Goal: Task Accomplishment & Management: Use online tool/utility

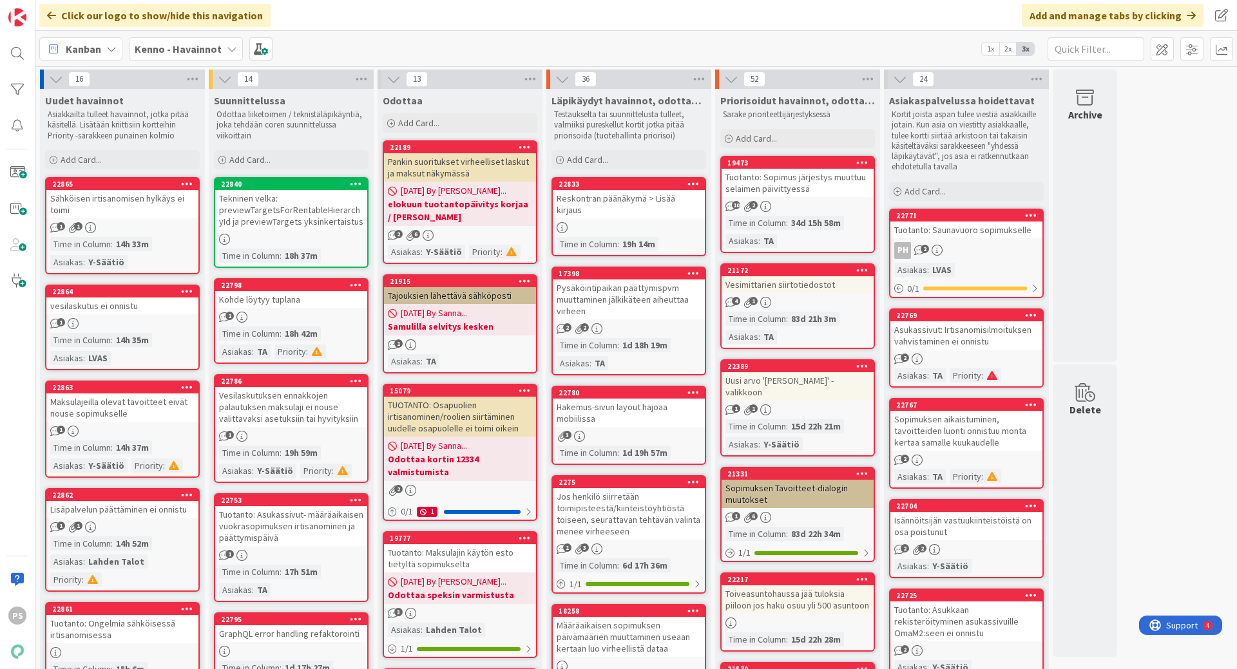
click at [229, 46] on icon at bounding box center [232, 49] width 10 height 10
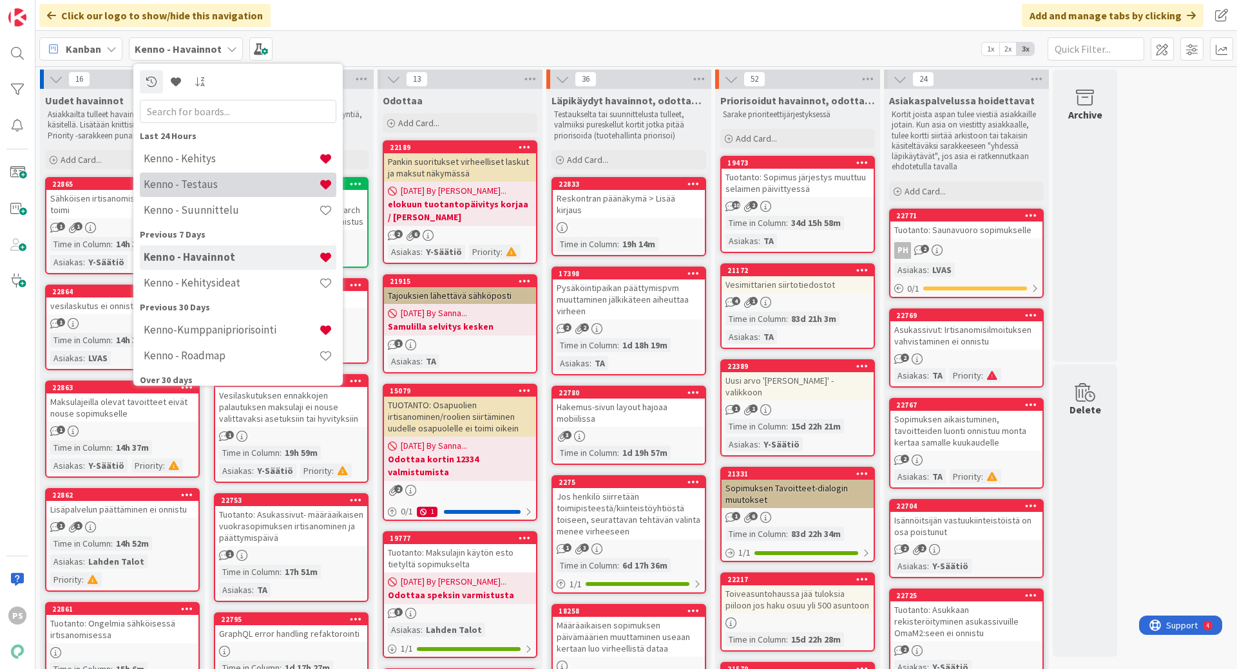
click at [193, 185] on h4 "Kenno - Testaus" at bounding box center [231, 184] width 175 height 13
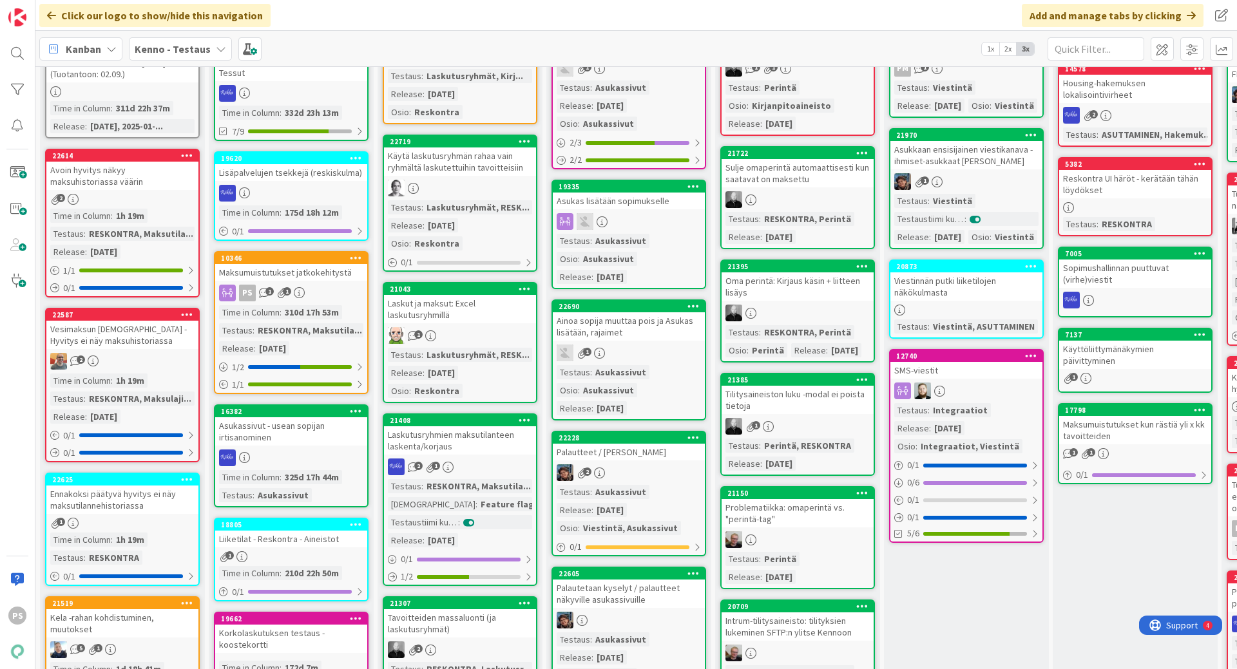
scroll to position [129, 0]
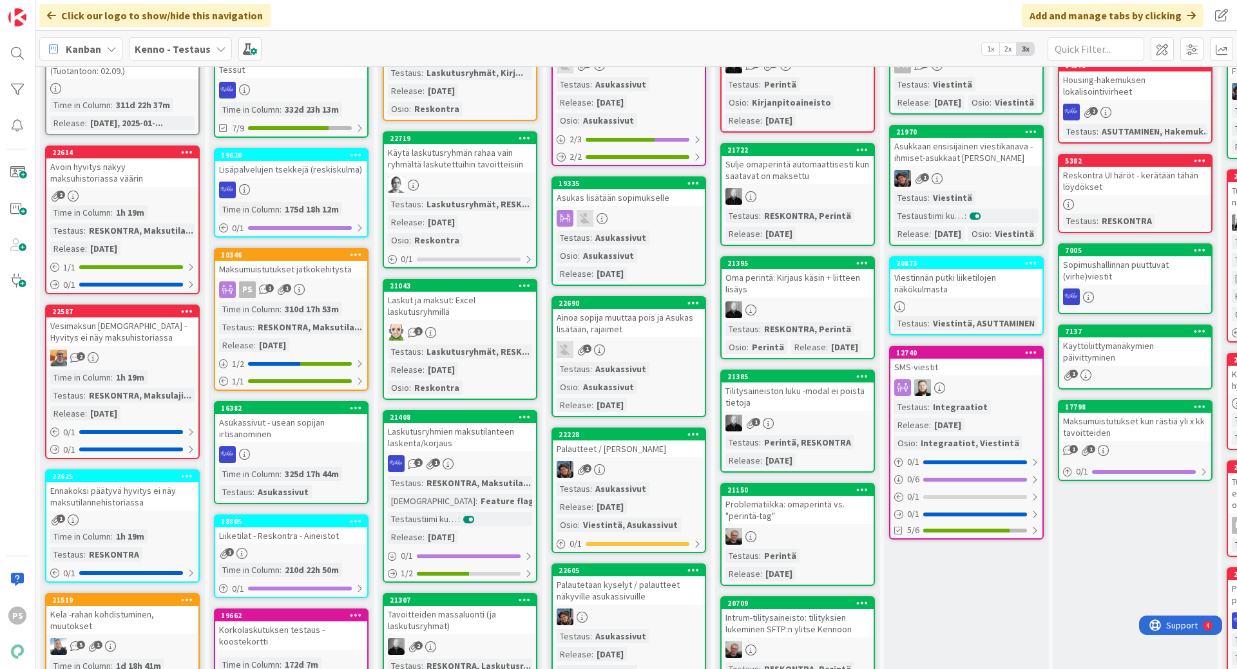
click at [131, 330] on div "Vesimaksun [DEMOGRAPHIC_DATA] - Hyvitys ei näy maksuhistoriassa" at bounding box center [122, 332] width 152 height 28
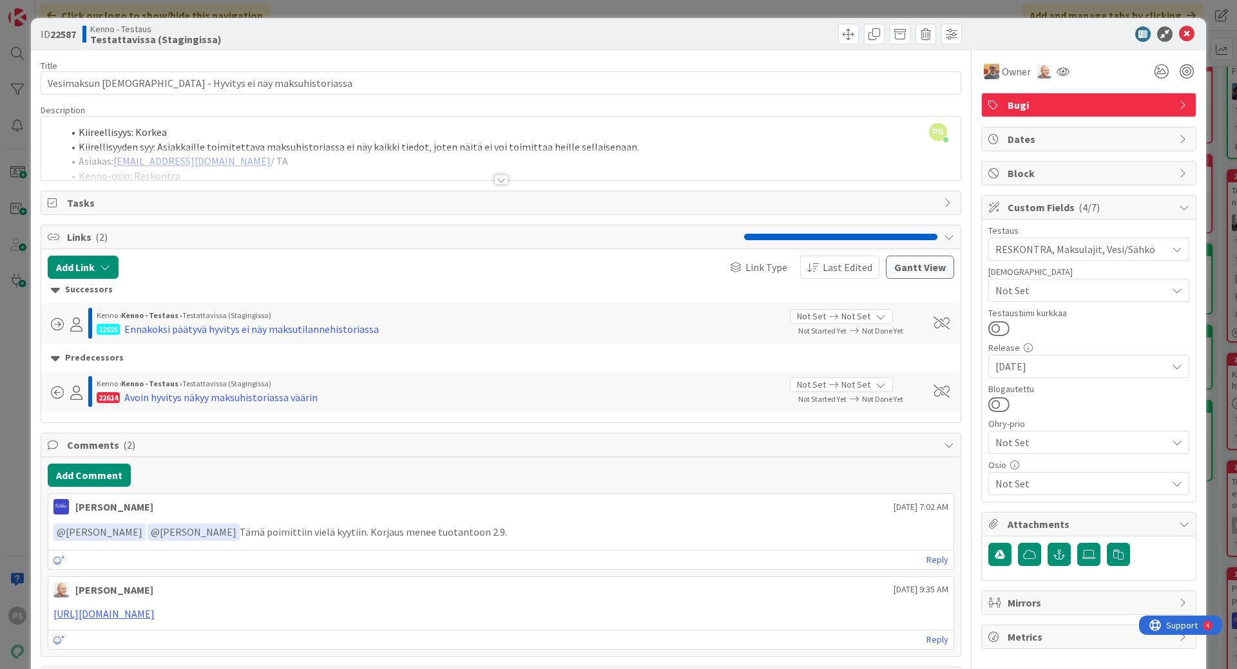
click at [495, 179] on div at bounding box center [501, 180] width 14 height 10
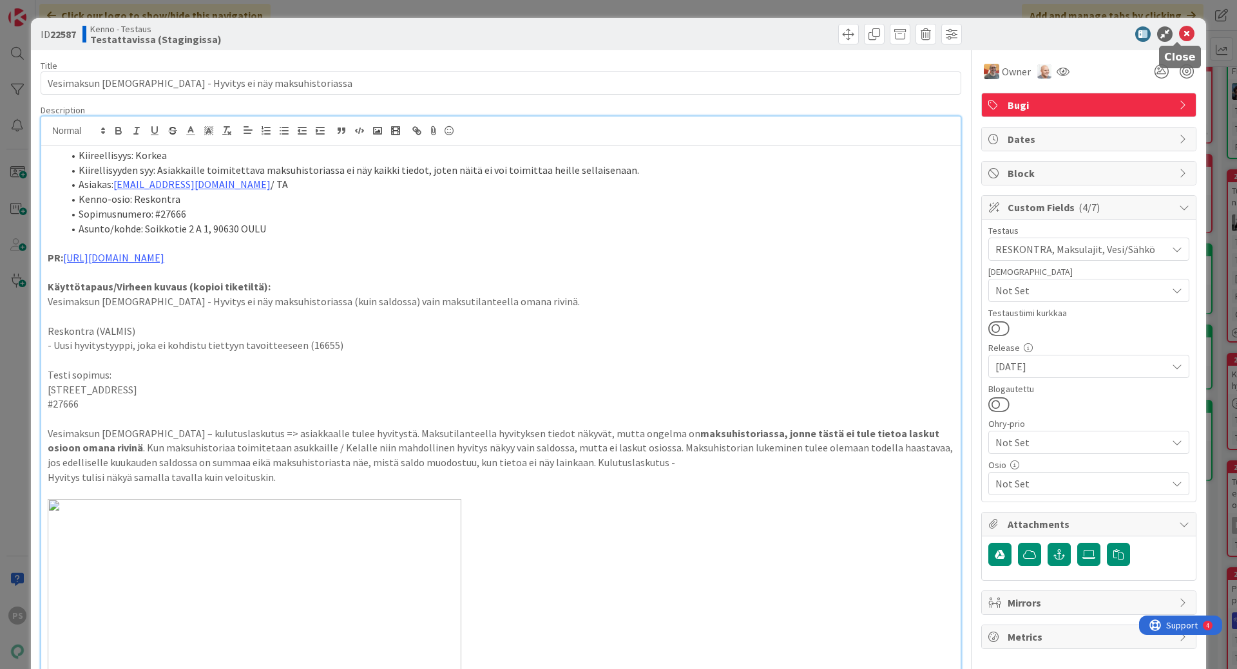
click at [1181, 29] on icon at bounding box center [1186, 33] width 15 height 15
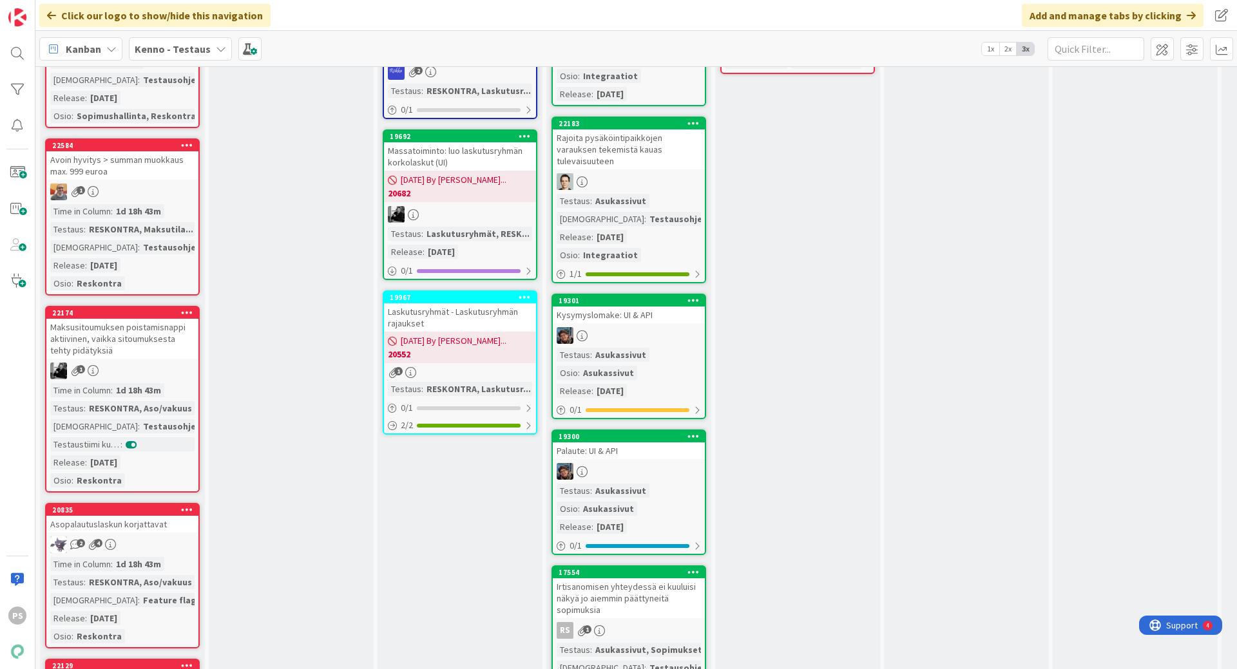
scroll to position [3413, 0]
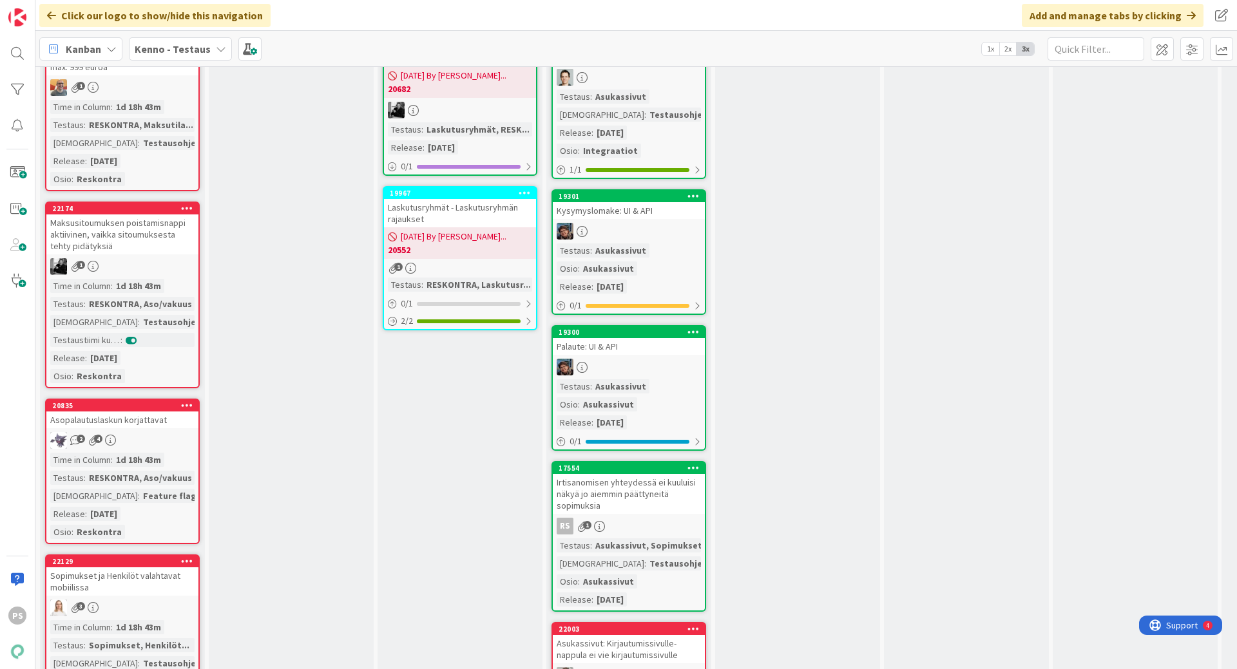
click at [160, 240] on div "Maksusitoumuksen poistamisnappi aktiivinen, vaikka sitoumuksesta tehty pidätyks…" at bounding box center [122, 234] width 152 height 40
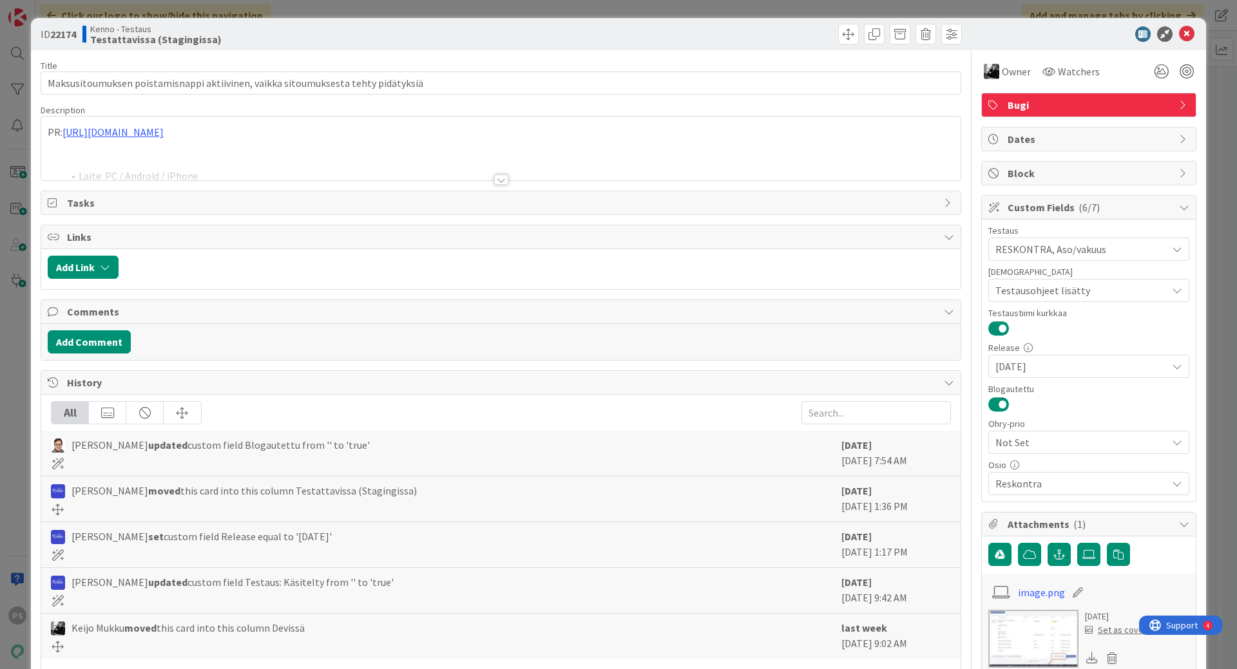
click at [494, 180] on div at bounding box center [501, 180] width 14 height 10
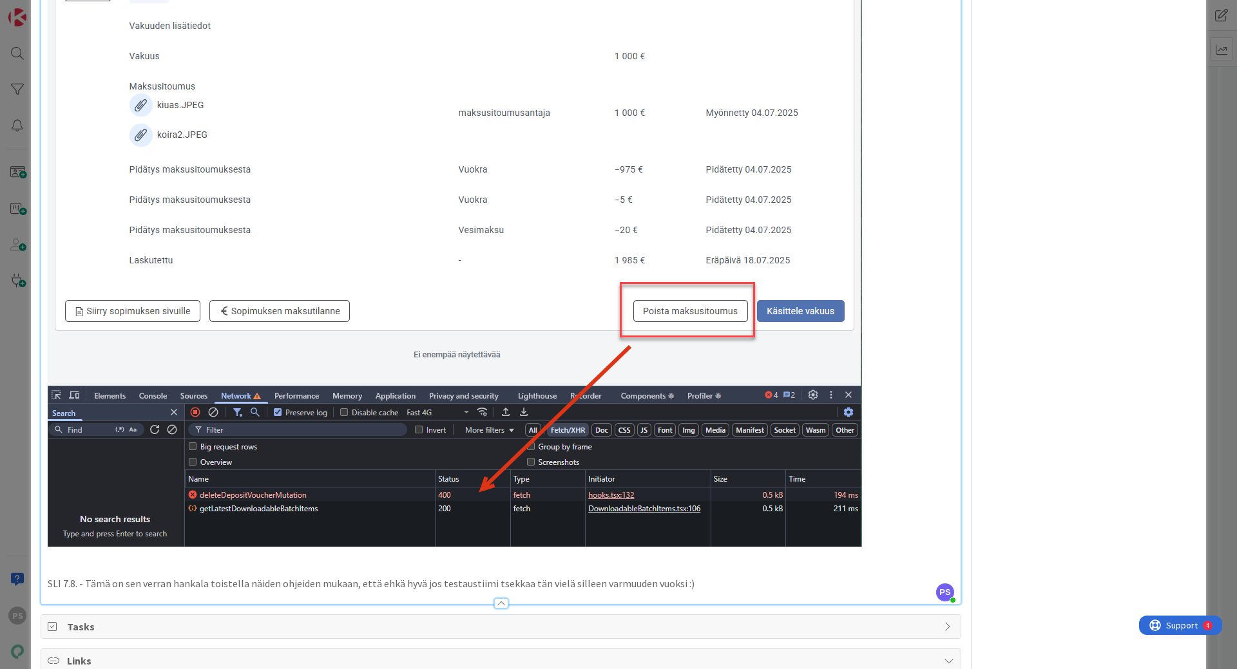
scroll to position [837, 0]
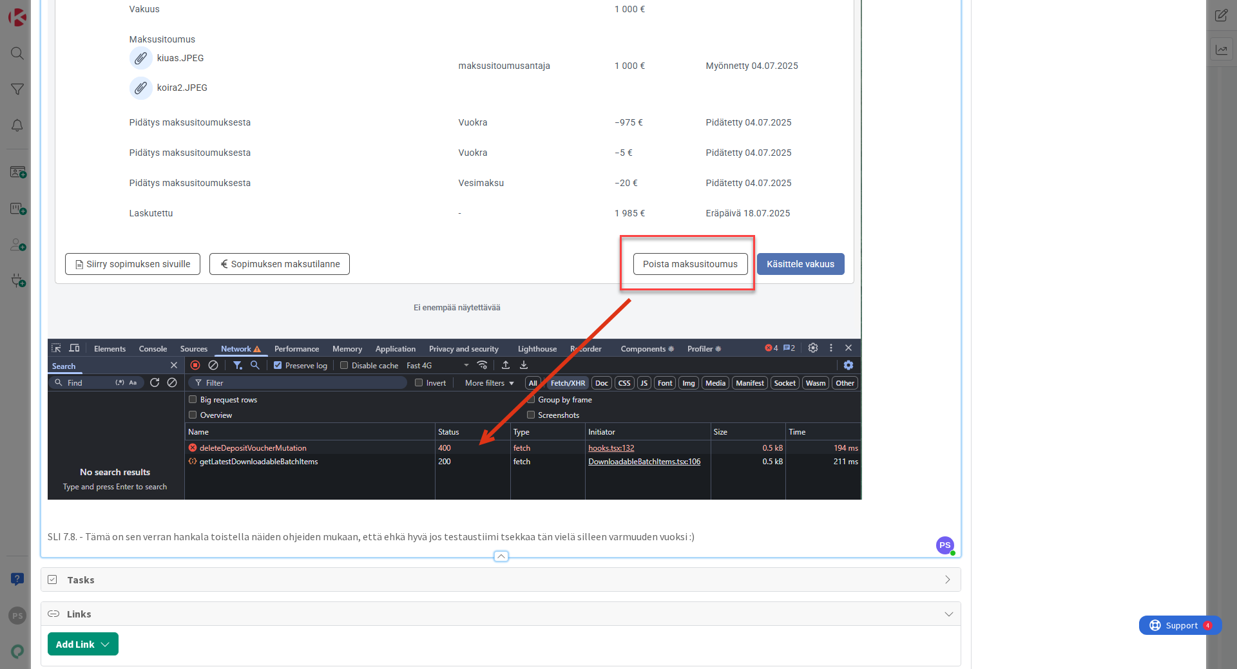
click at [699, 536] on p "SLI 7.8. - Tämä on sen verran hankala toistella näiden ohjeiden mukaan, että eh…" at bounding box center [501, 536] width 906 height 15
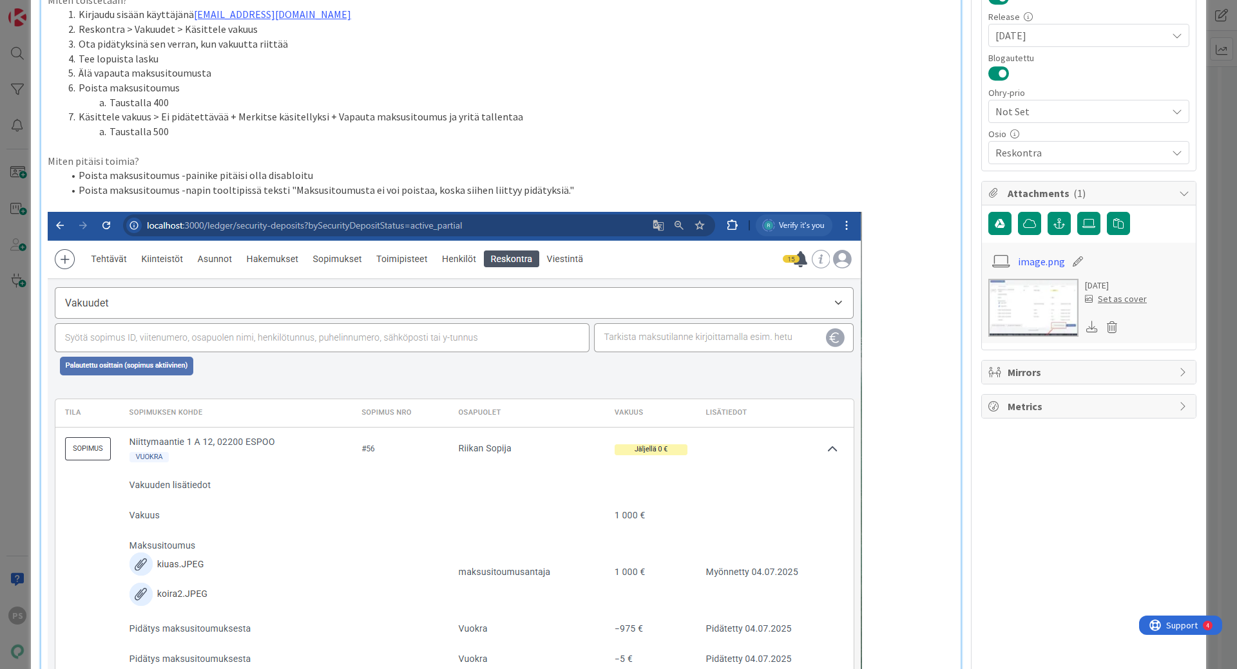
scroll to position [322, 0]
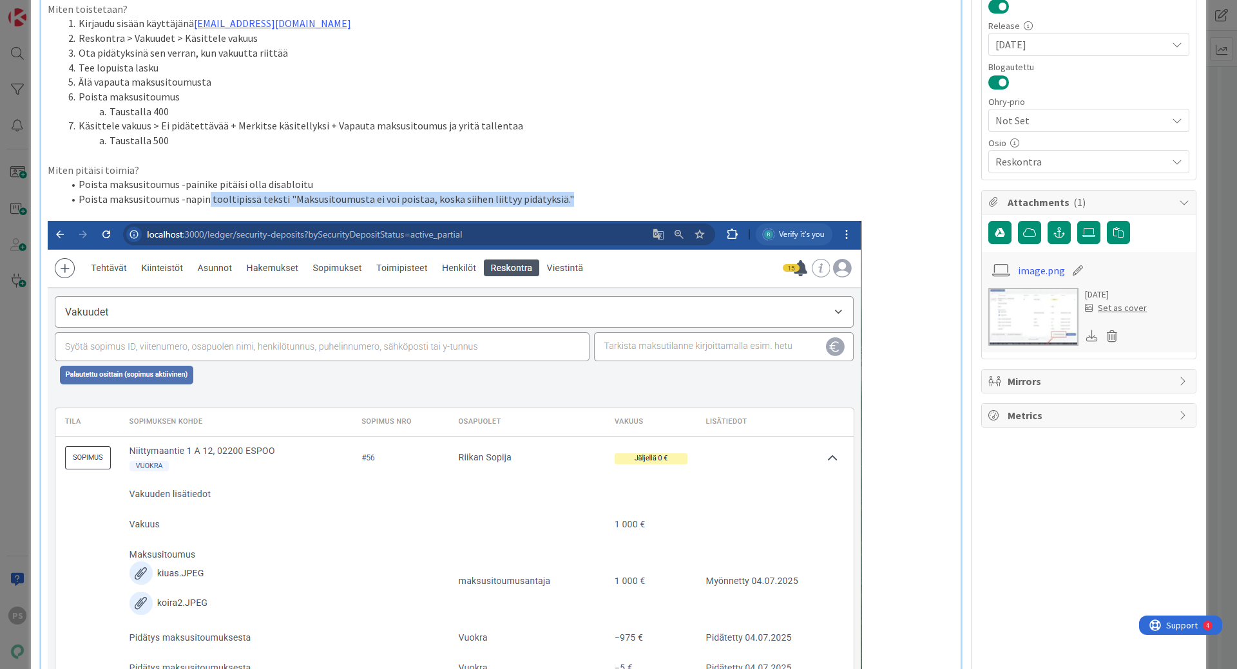
drag, startPoint x: 206, startPoint y: 200, endPoint x: 570, endPoint y: 201, distance: 363.9
click at [570, 201] on li "Poista maksusitoumus -napin tooltipissä teksti "Maksusitoumusta ei voi poistaa,…" at bounding box center [508, 199] width 891 height 15
copy li "tooltipissä teksti "Maksusitoumusta ei voi poistaa, koska siihen liittyy pidäty…"
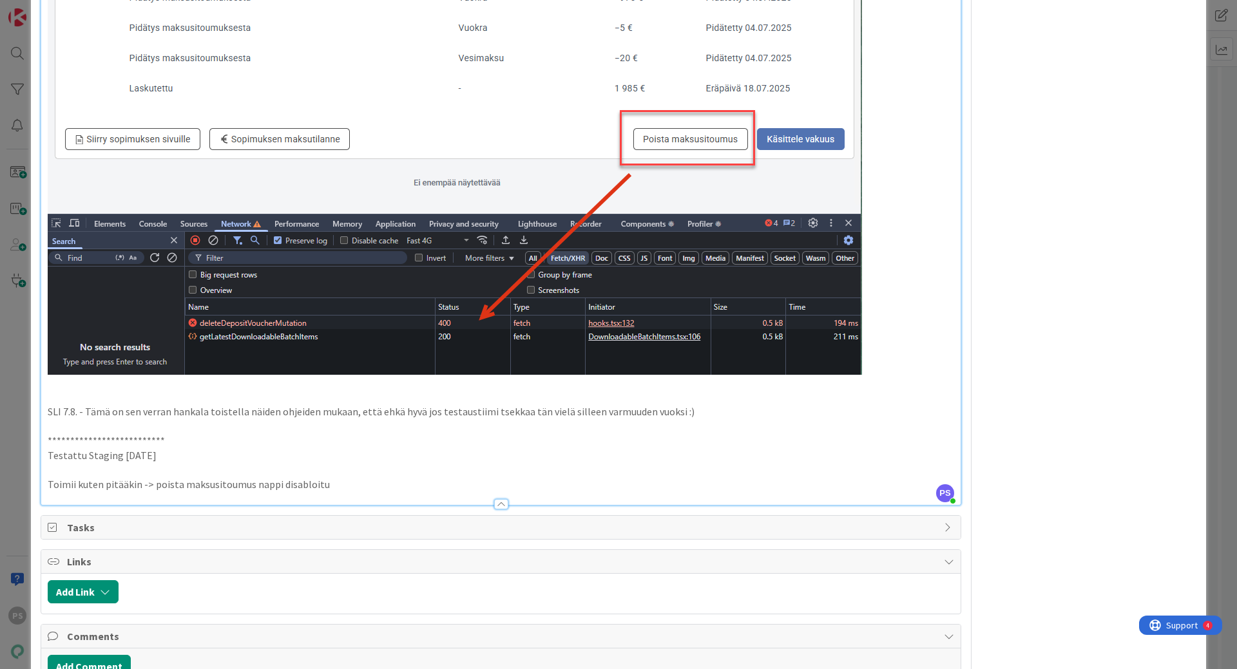
scroll to position [966, 0]
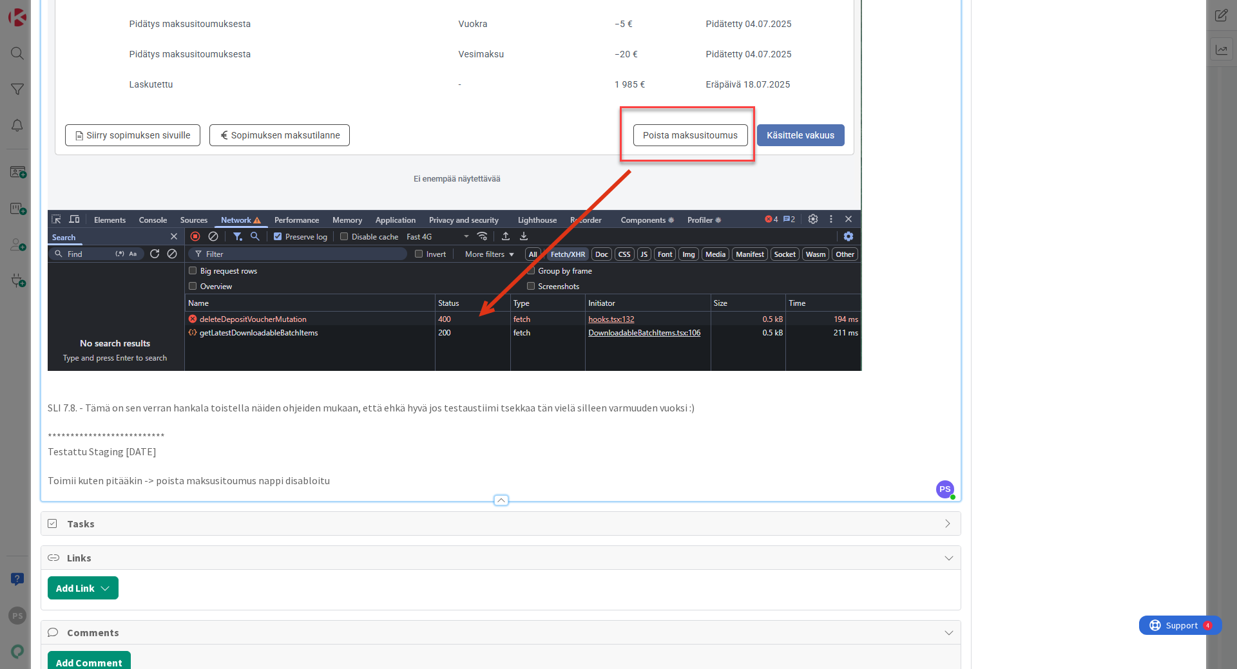
click at [334, 484] on p "Toimii kuten pitääkin -> poista maksusitoumus nappi disabloitu" at bounding box center [501, 480] width 906 height 15
click at [721, 480] on p "Toimii kuten pitääkin -> poista maksusitoumus nappi disabloitu sekä tooltipissä…" at bounding box center [501, 480] width 906 height 15
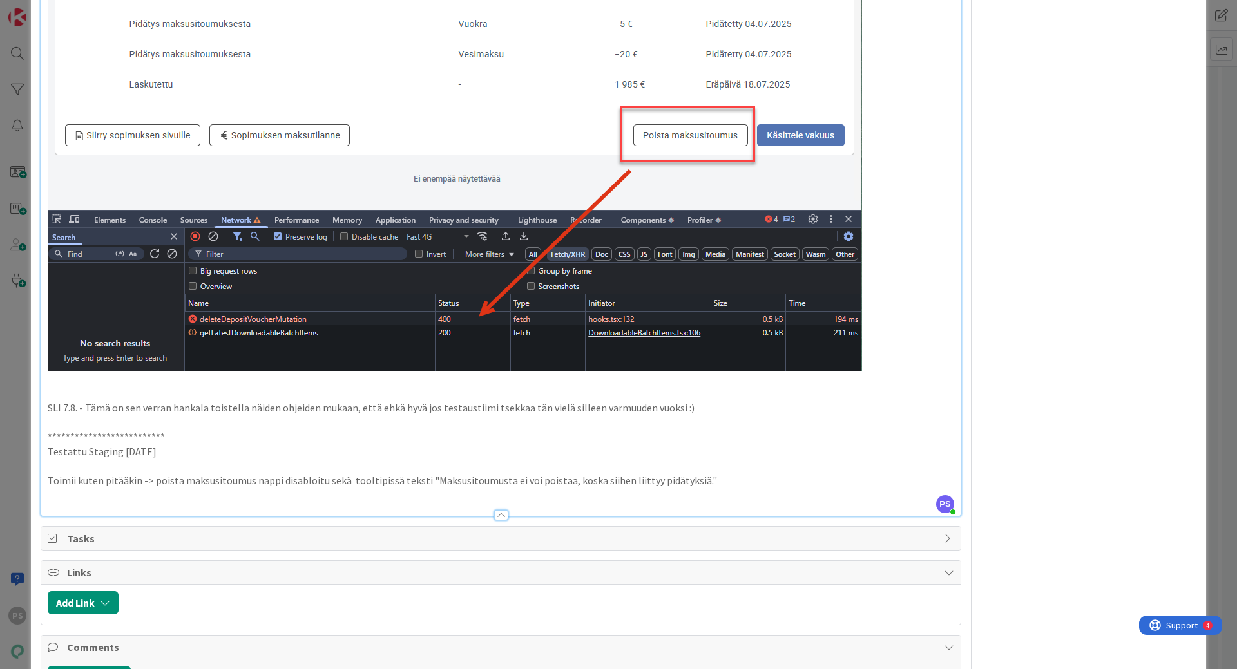
click at [54, 498] on p at bounding box center [501, 495] width 906 height 15
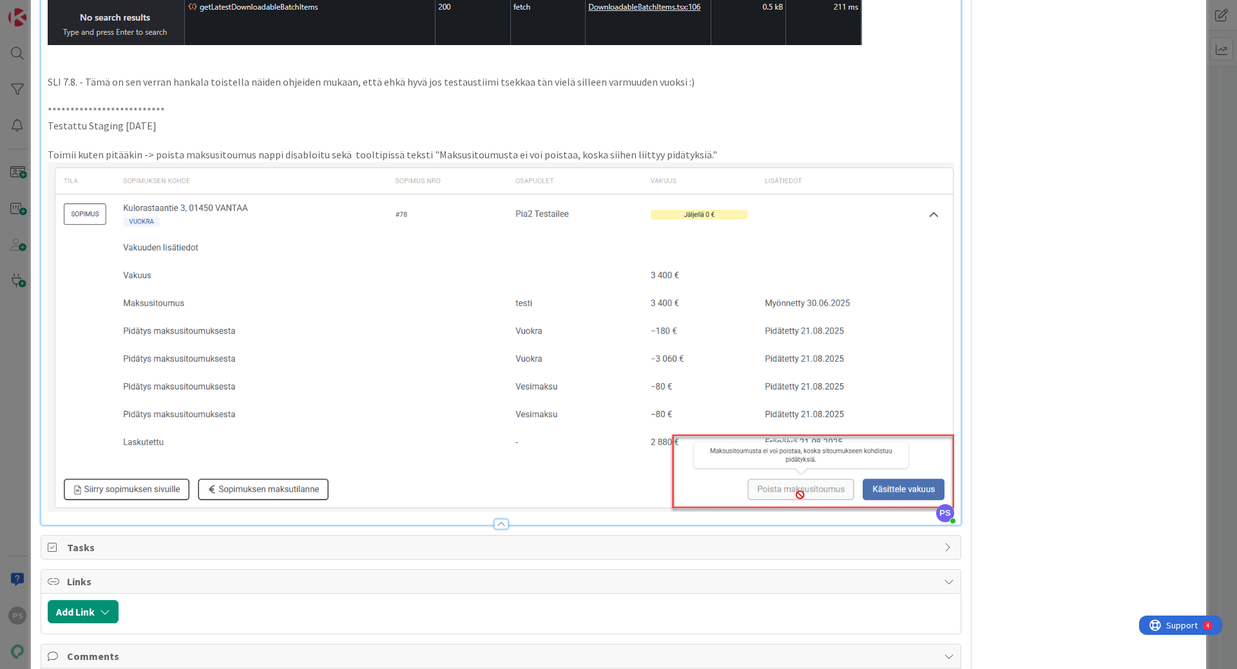
scroll to position [1288, 0]
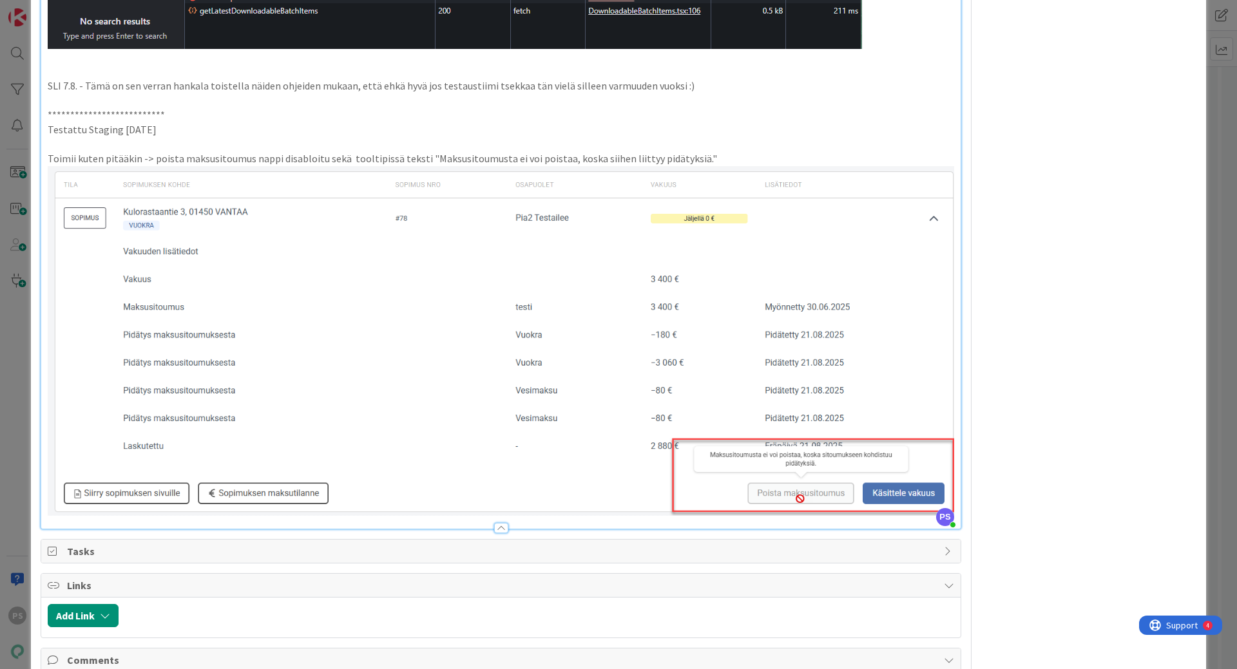
click at [626, 158] on p "Toimii kuten pitääkin -> poista maksusitoumus nappi disabloitu sekä tooltipissä…" at bounding box center [501, 158] width 906 height 15
click at [626, 157] on p "Toimii kuten pitääkin -> poista maksusitoumus nappi disabloitu sekä tooltipissä…" at bounding box center [501, 158] width 906 height 15
click at [761, 161] on p "Toimii kuten pitääkin -> poista maksusitoumus nappi disabloitu sekä tooltipissä…" at bounding box center [501, 158] width 906 height 15
click at [604, 157] on p "Toimii kuten pitääkin -> poista maksusitoumus nappi disabloitu sekä tooltipissä…" at bounding box center [501, 158] width 906 height 15
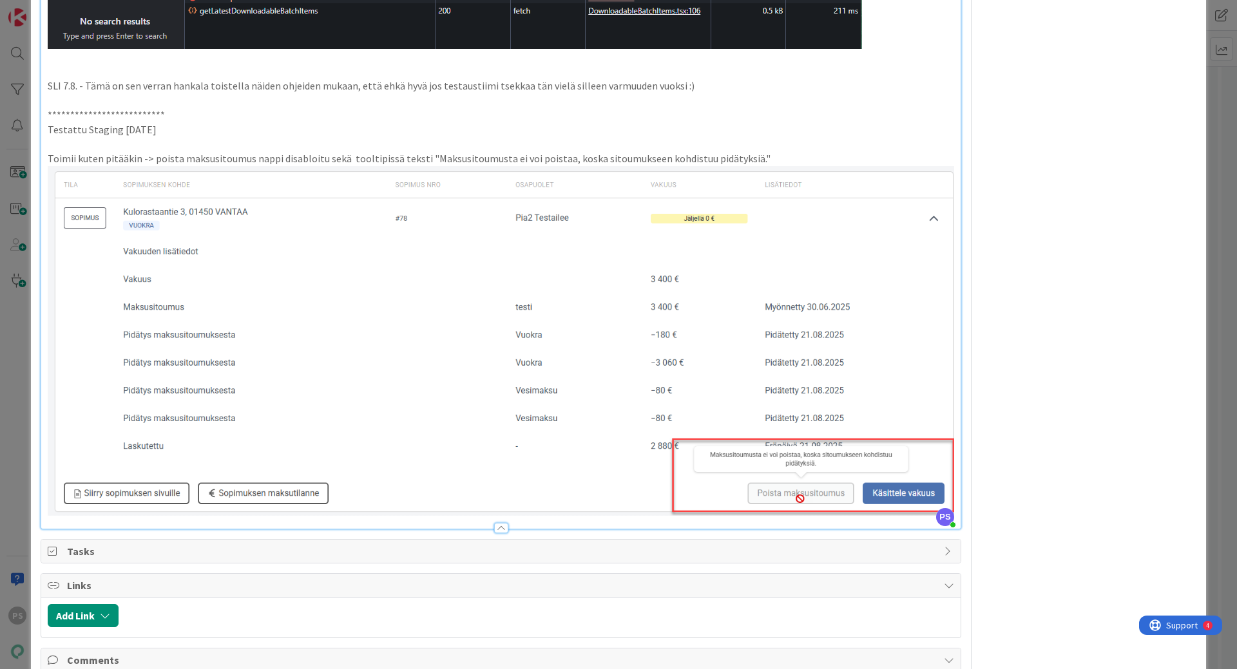
click at [765, 151] on p "Toimii kuten pitääkin -> poista maksusitoumus nappi disabloitu sekä tooltipissä…" at bounding box center [501, 158] width 906 height 15
click at [495, 527] on div at bounding box center [501, 528] width 14 height 10
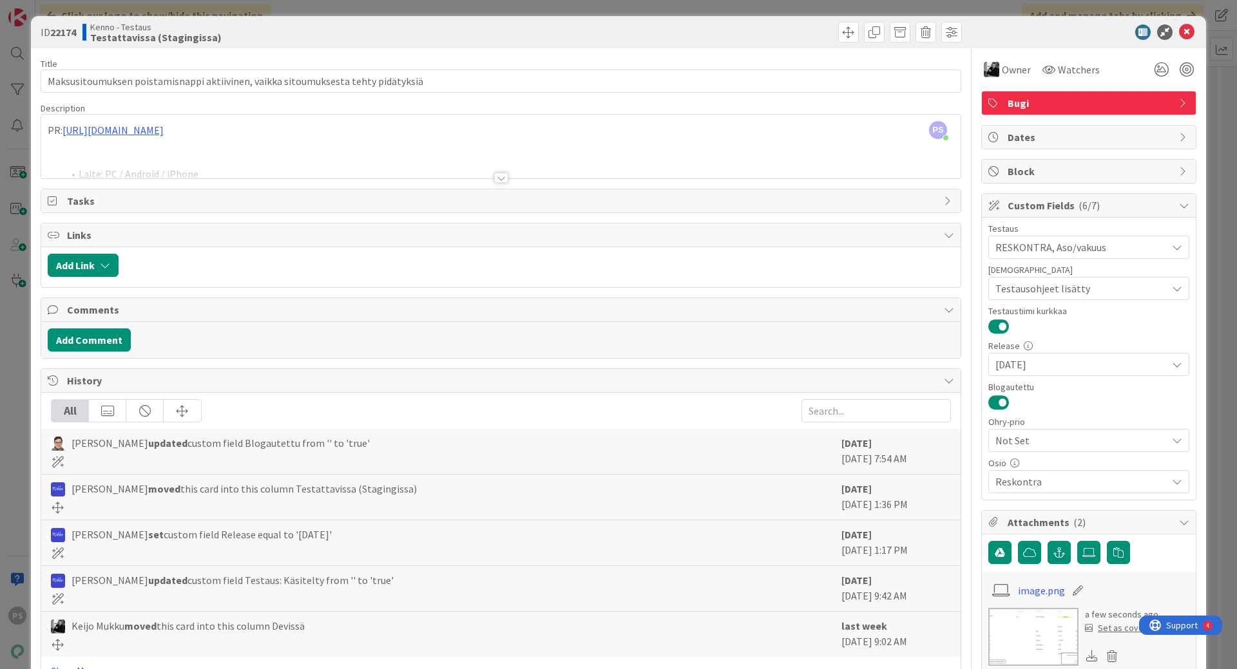
scroll to position [0, 0]
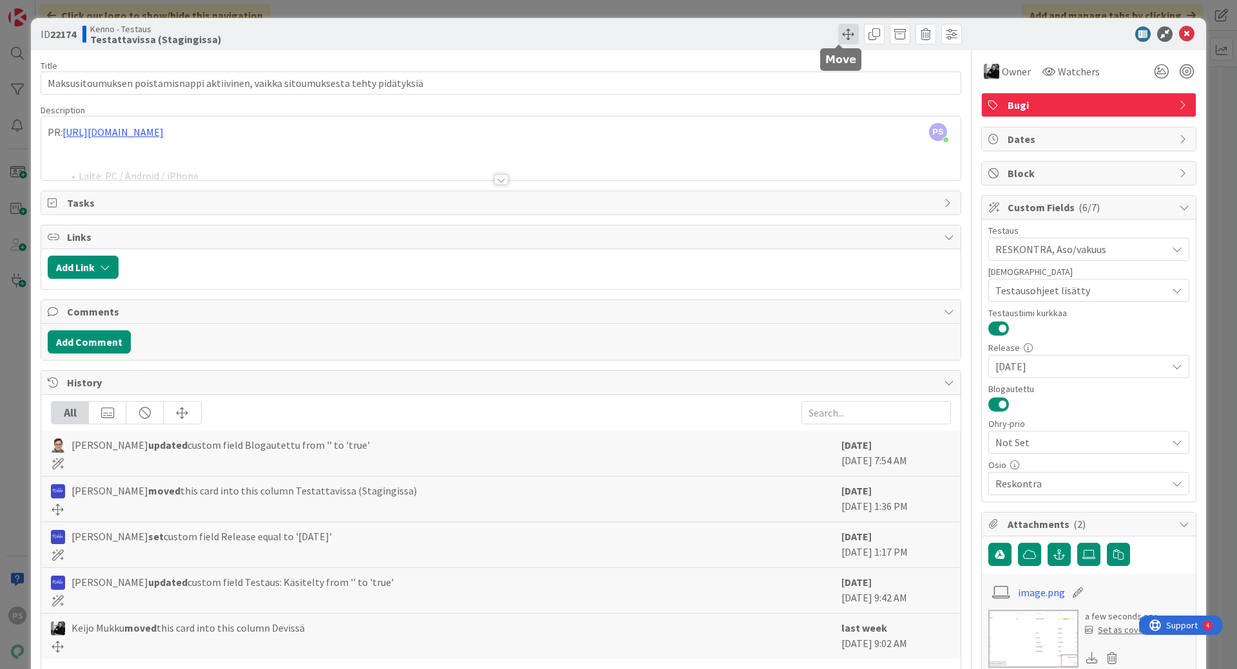
click at [838, 30] on span at bounding box center [848, 34] width 21 height 21
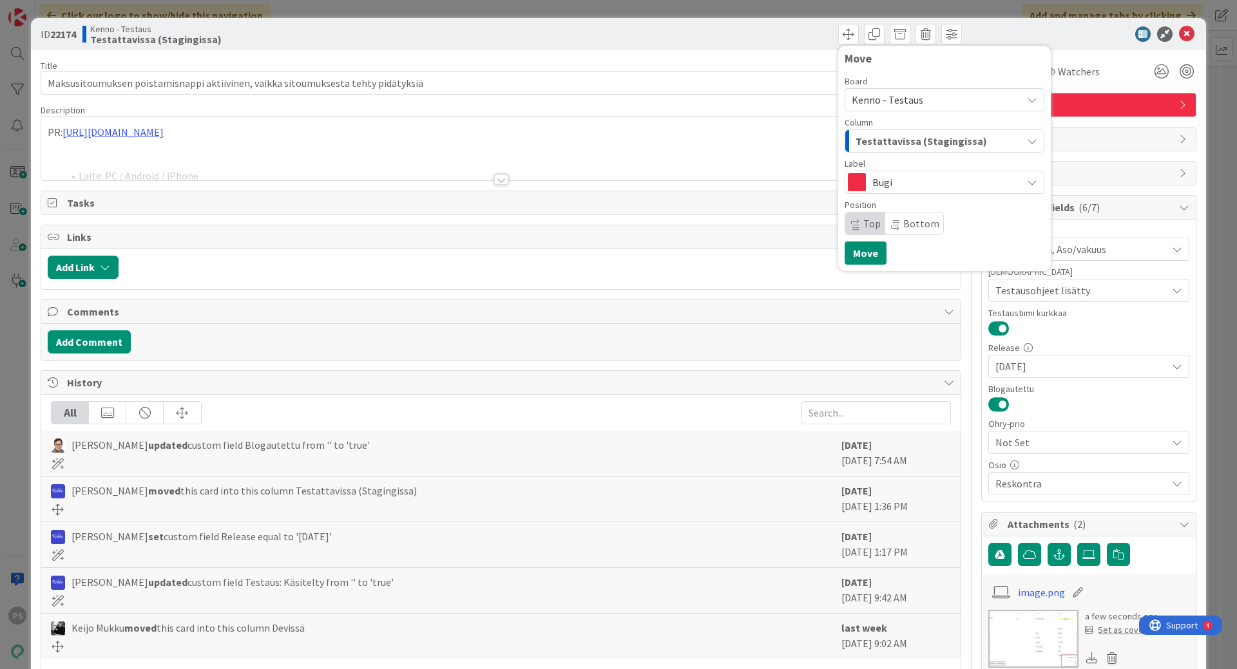
click at [913, 138] on span "Testattavissa (Stagingissa)" at bounding box center [920, 141] width 131 height 17
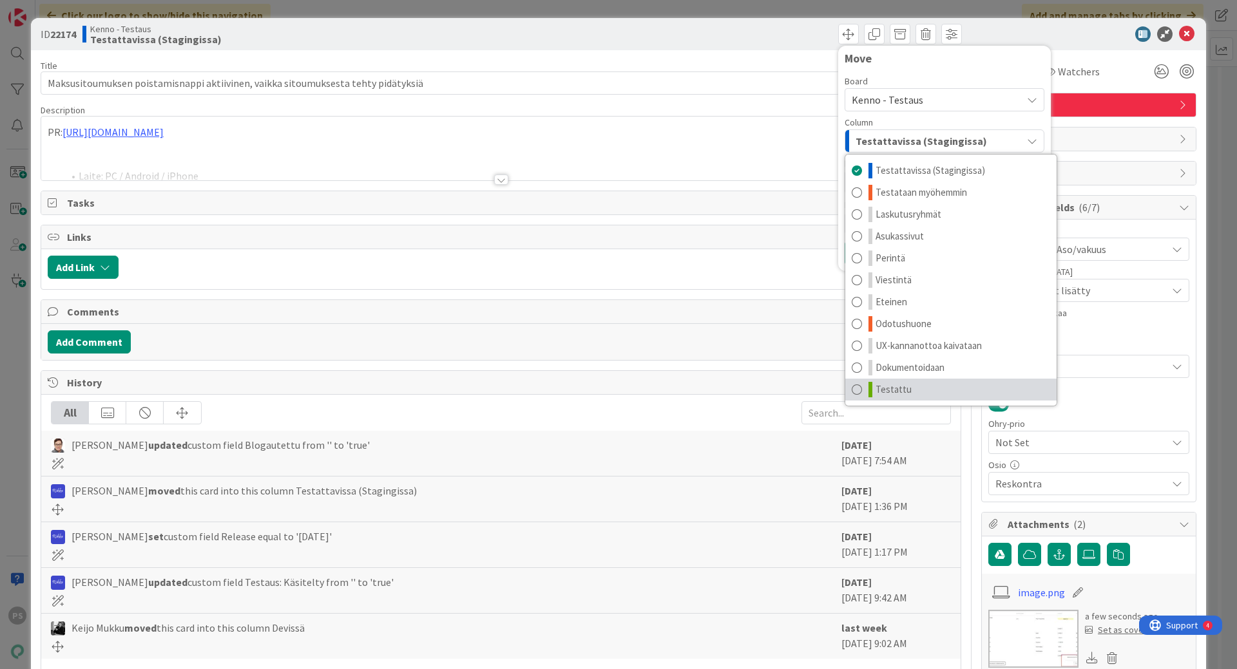
click at [885, 389] on span "Testattu" at bounding box center [893, 389] width 36 height 15
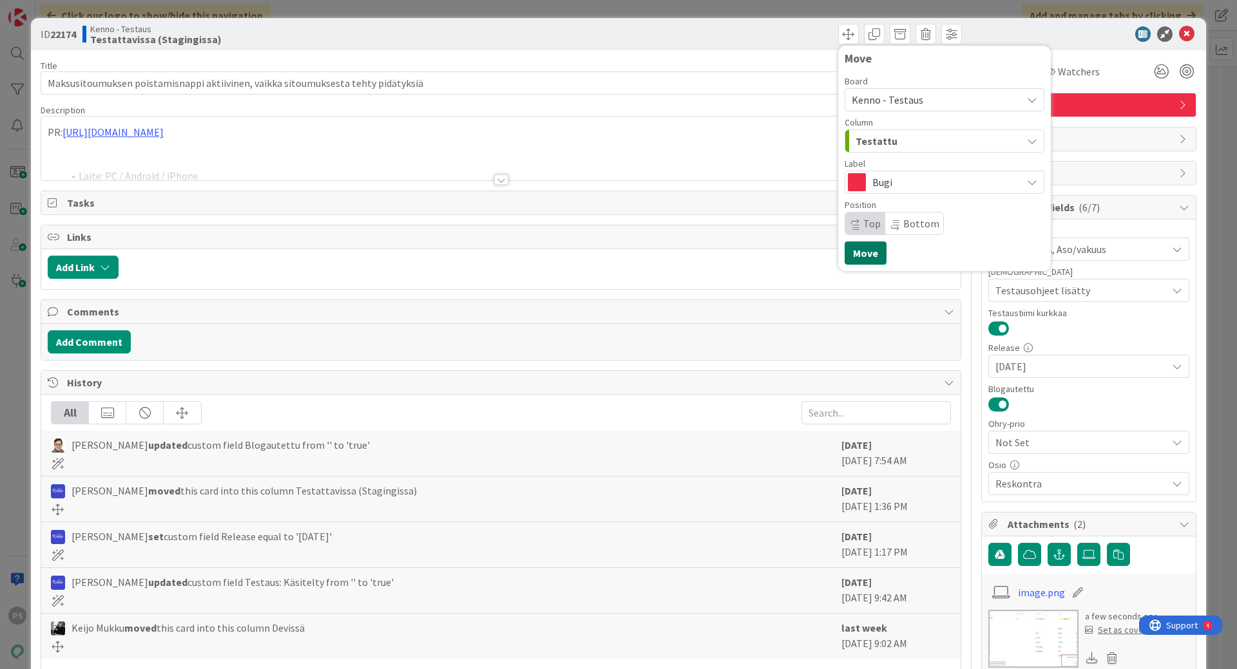
click at [858, 252] on button "Move" at bounding box center [865, 253] width 42 height 23
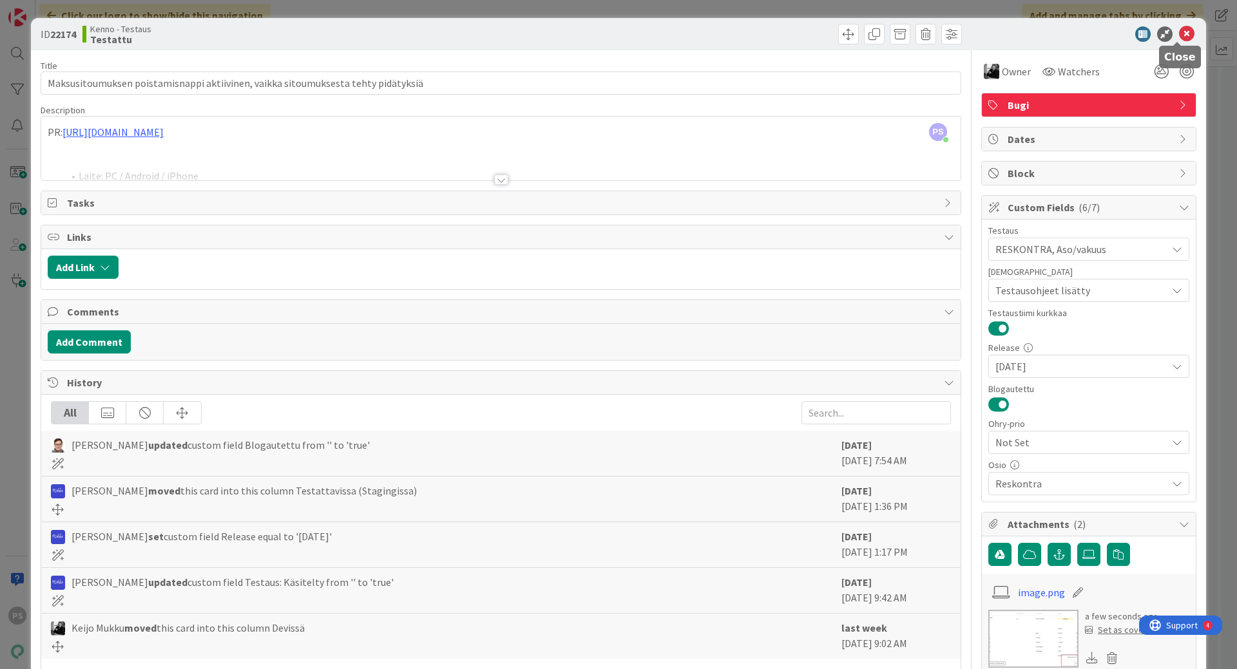
click at [1179, 31] on icon at bounding box center [1186, 33] width 15 height 15
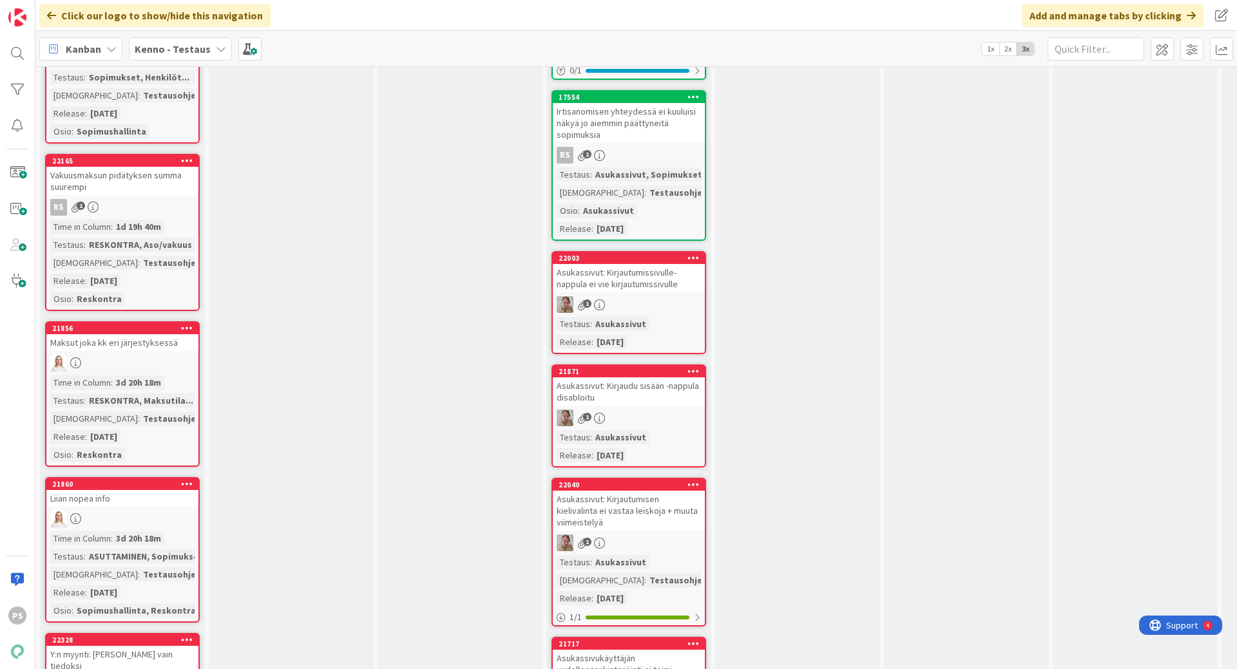
scroll to position [3800, 0]
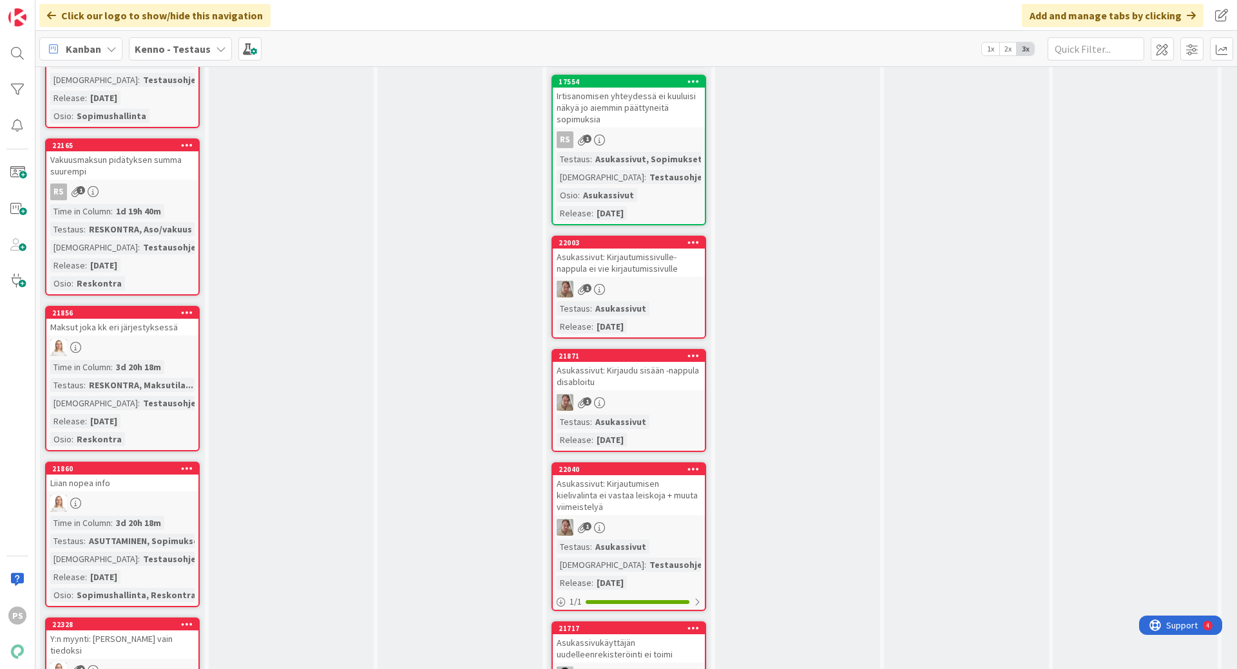
click at [112, 336] on div "Maksut joka kk eri järjestyksessä" at bounding box center [122, 327] width 152 height 17
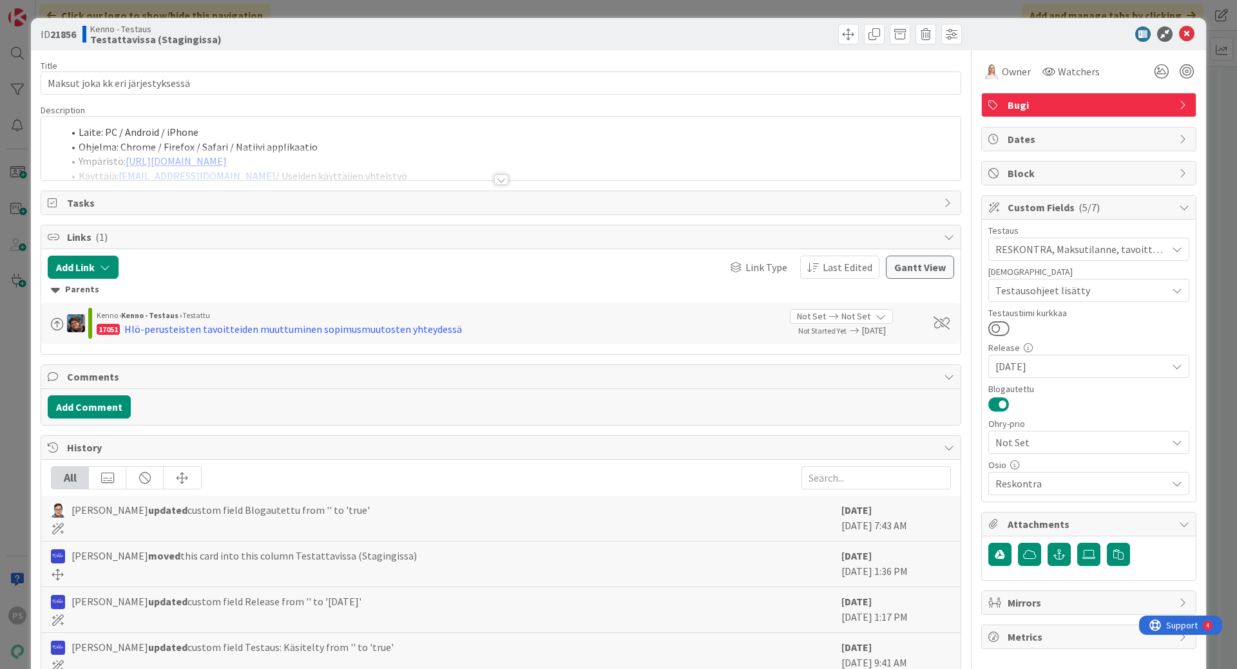
click at [497, 178] on div at bounding box center [501, 180] width 14 height 10
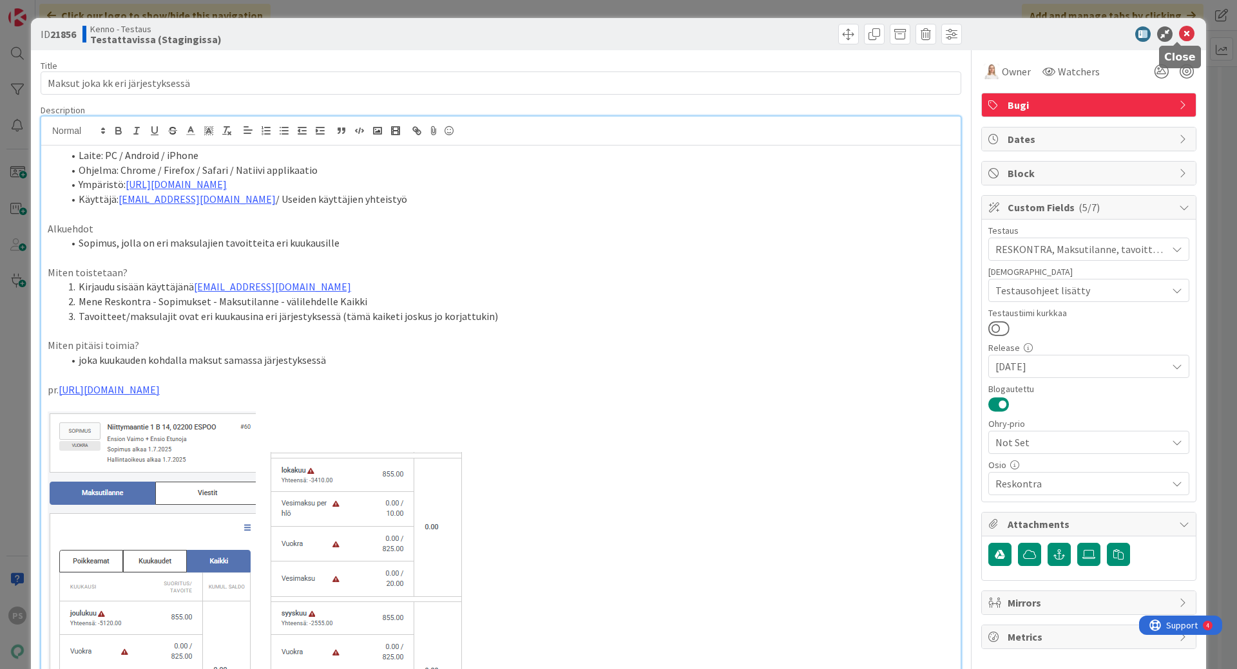
click at [1179, 35] on icon at bounding box center [1186, 33] width 15 height 15
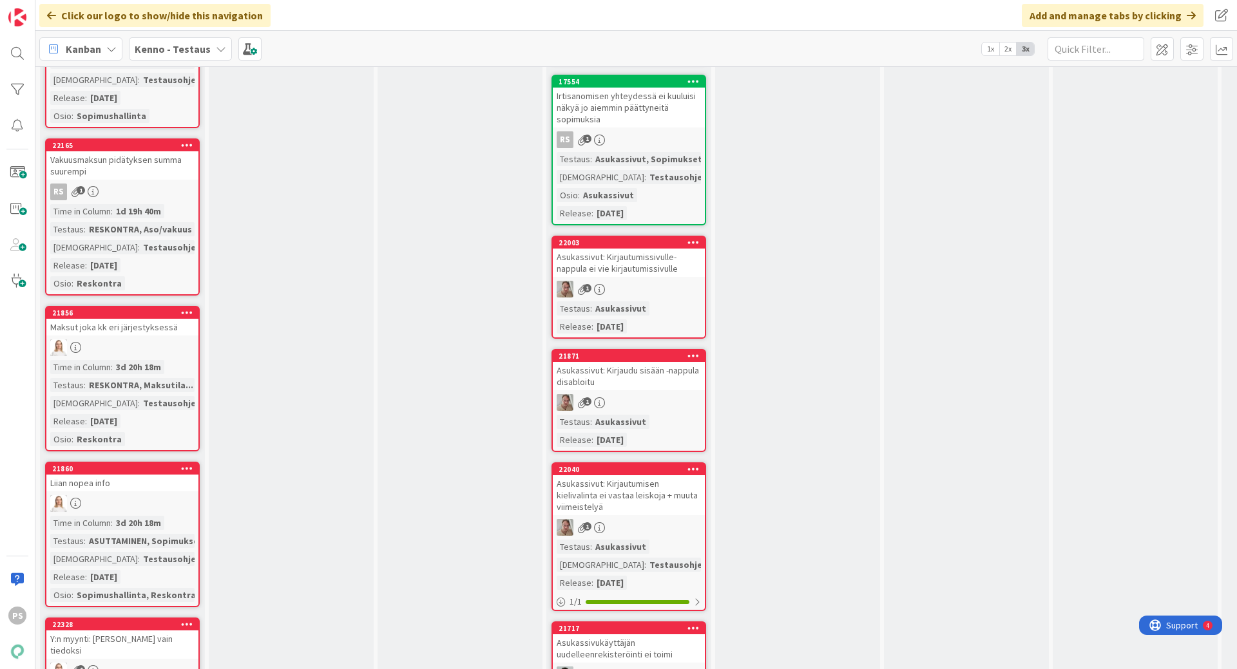
click at [130, 171] on div "Vakuusmaksun pidätyksen summa suurempi" at bounding box center [122, 165] width 152 height 28
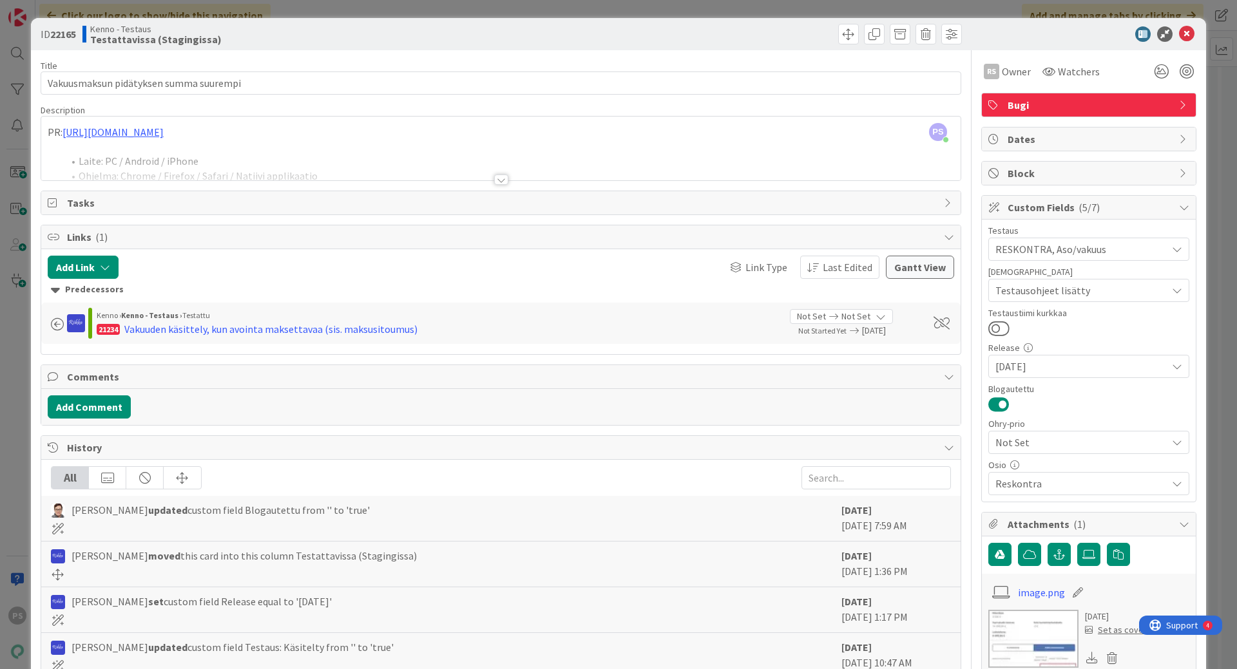
click at [495, 179] on div at bounding box center [501, 180] width 14 height 10
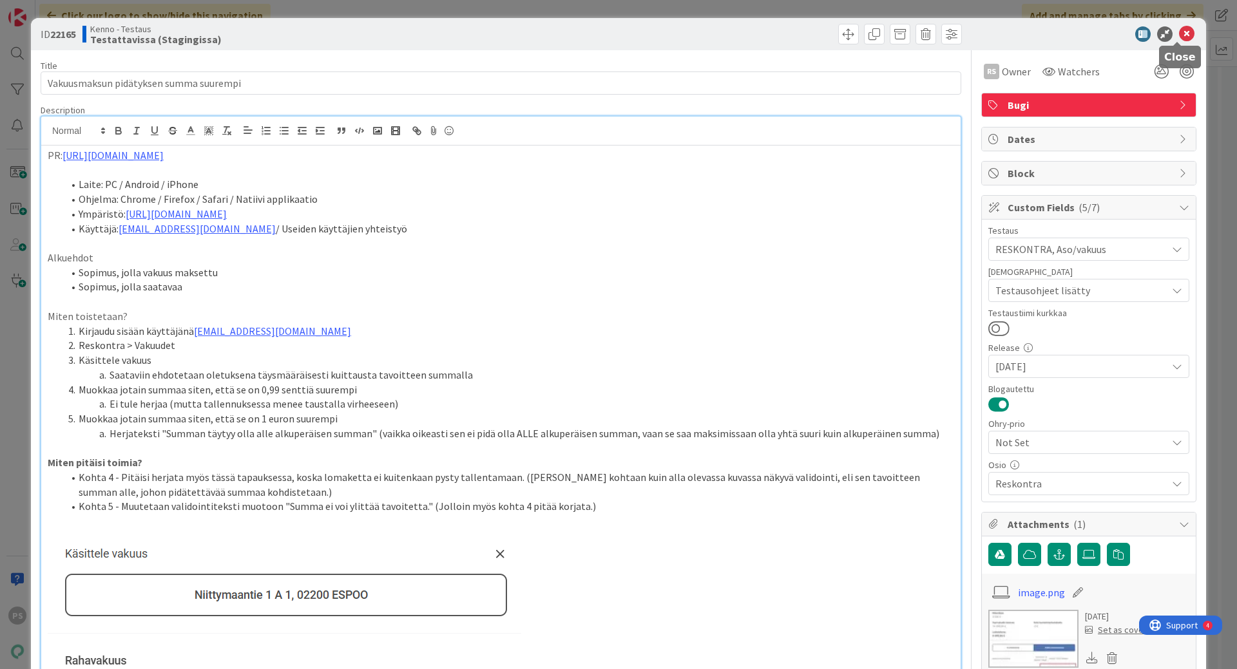
drag, startPoint x: 1179, startPoint y: 32, endPoint x: 695, endPoint y: 304, distance: 555.3
click at [1179, 32] on icon at bounding box center [1186, 33] width 15 height 15
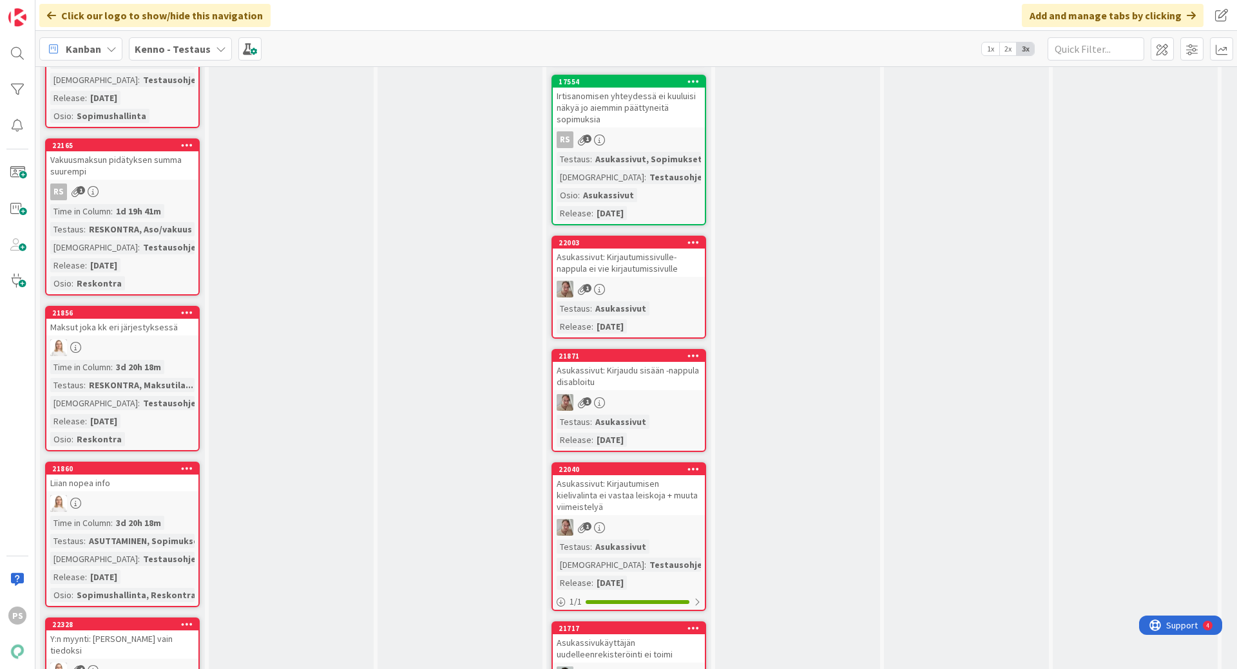
click at [130, 336] on div "Maksut joka kk eri järjestyksessä" at bounding box center [122, 327] width 152 height 17
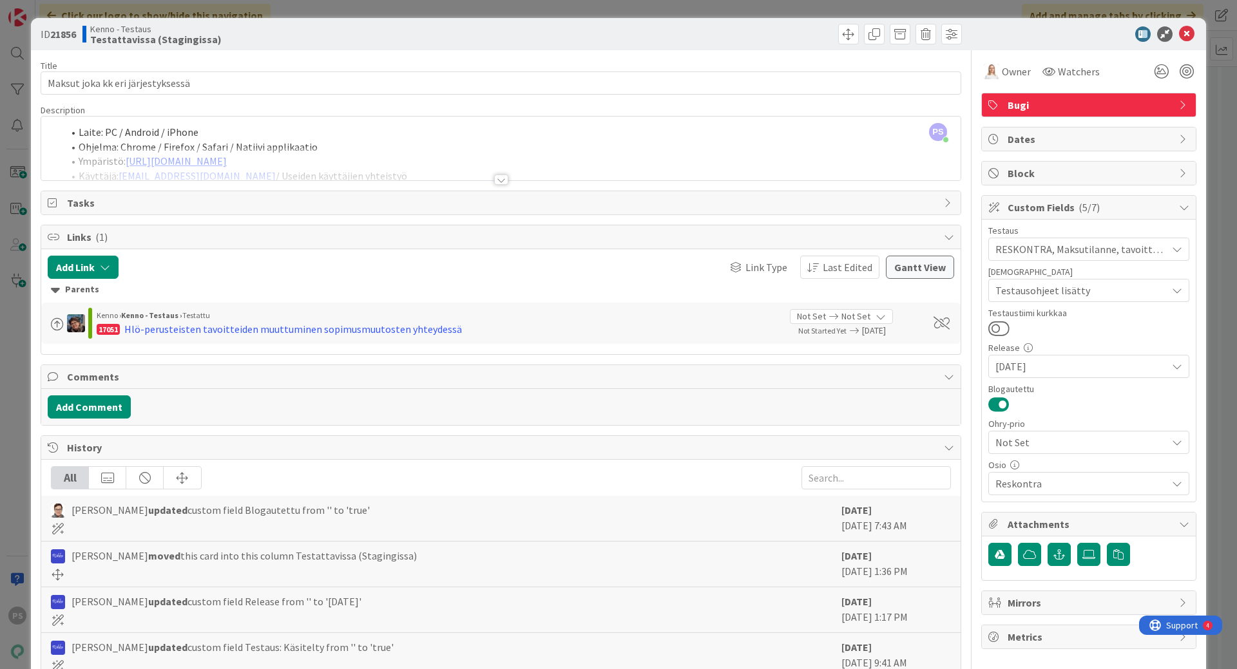
click at [1171, 288] on icon at bounding box center [1176, 290] width 10 height 10
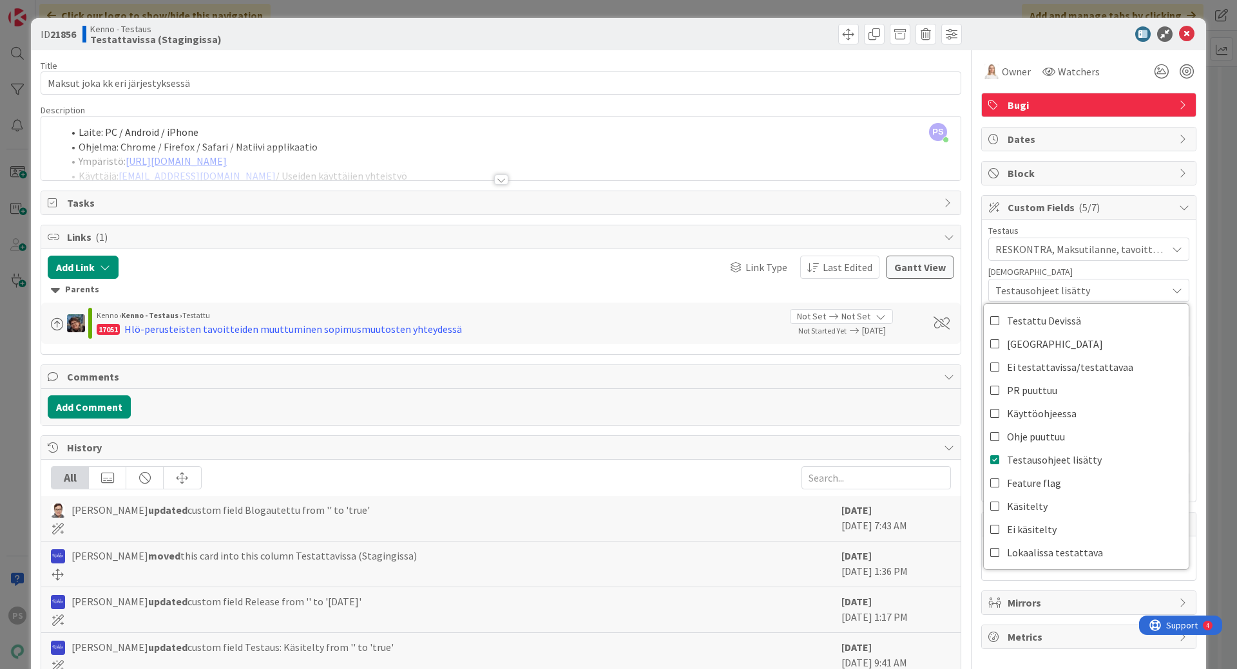
click at [1171, 288] on icon at bounding box center [1176, 290] width 10 height 10
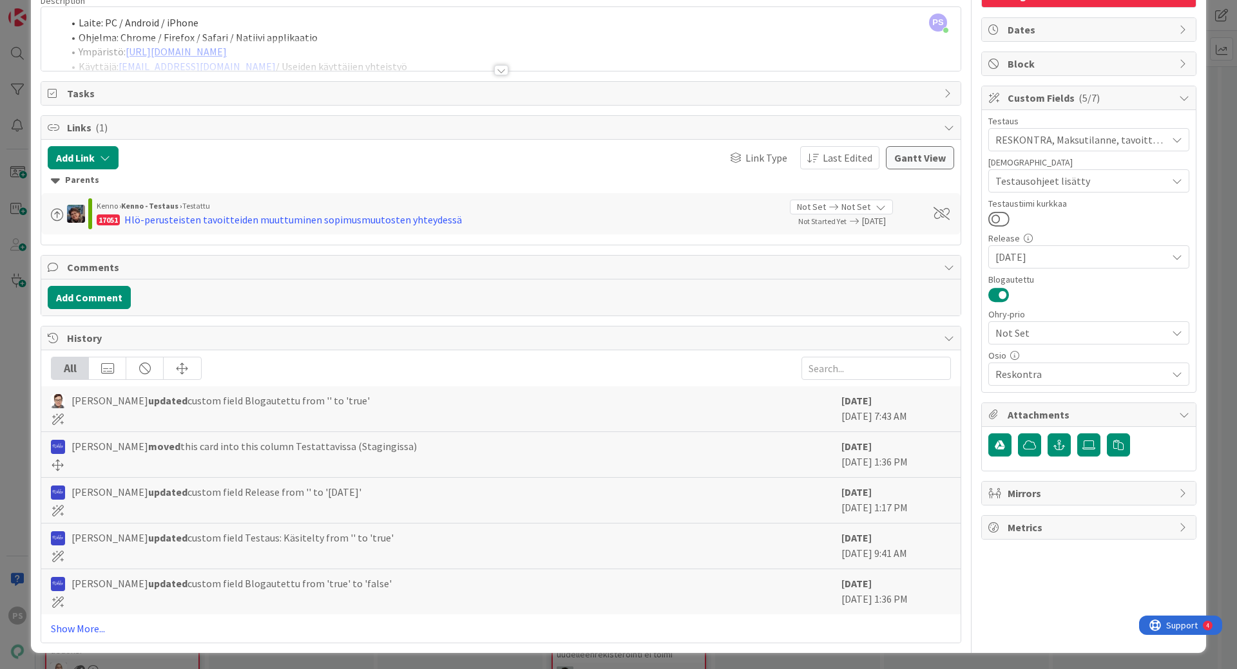
scroll to position [111, 0]
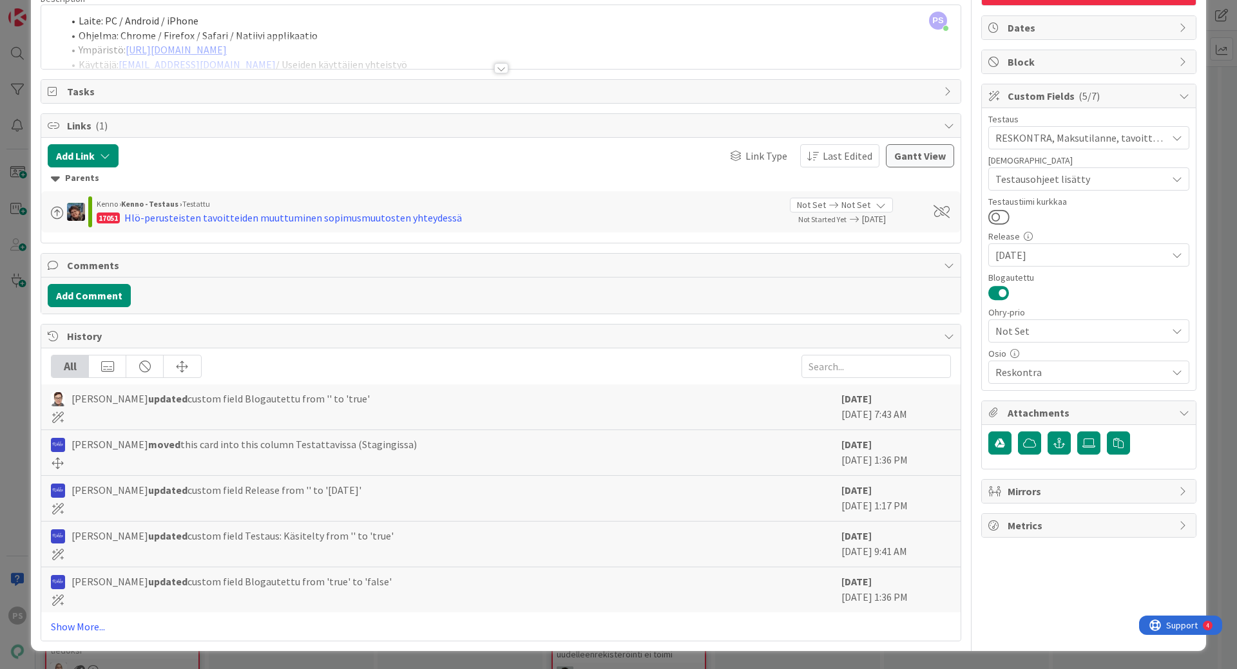
click at [497, 67] on div at bounding box center [501, 68] width 14 height 10
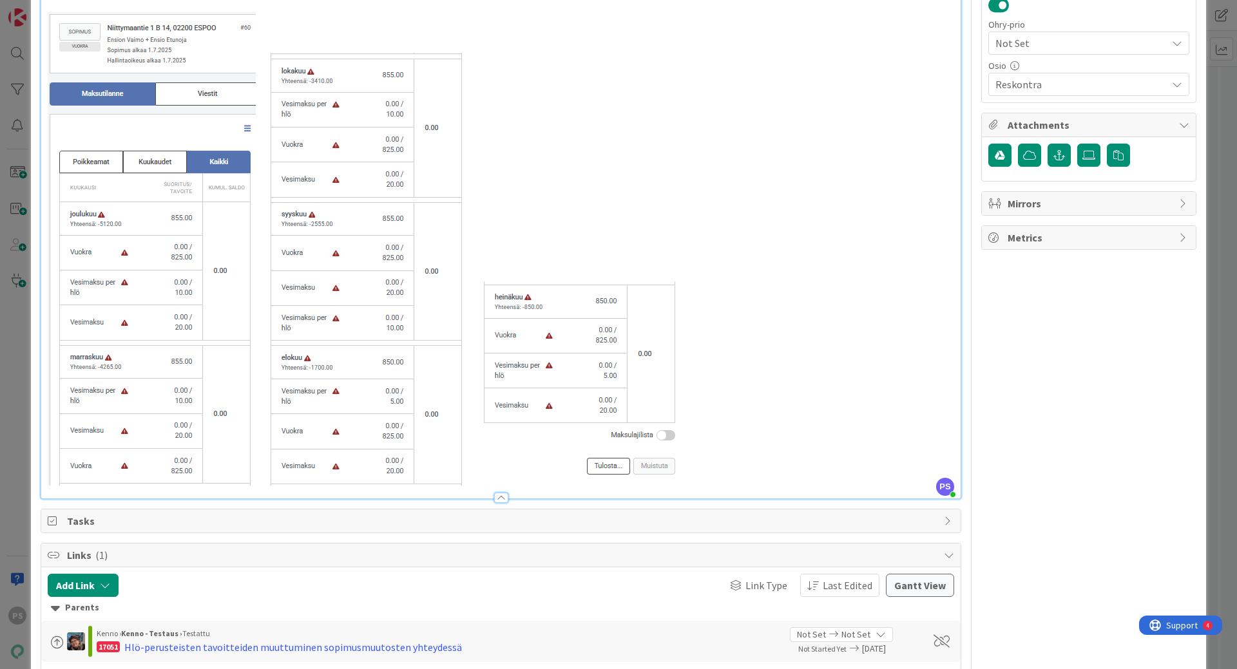
scroll to position [433, 0]
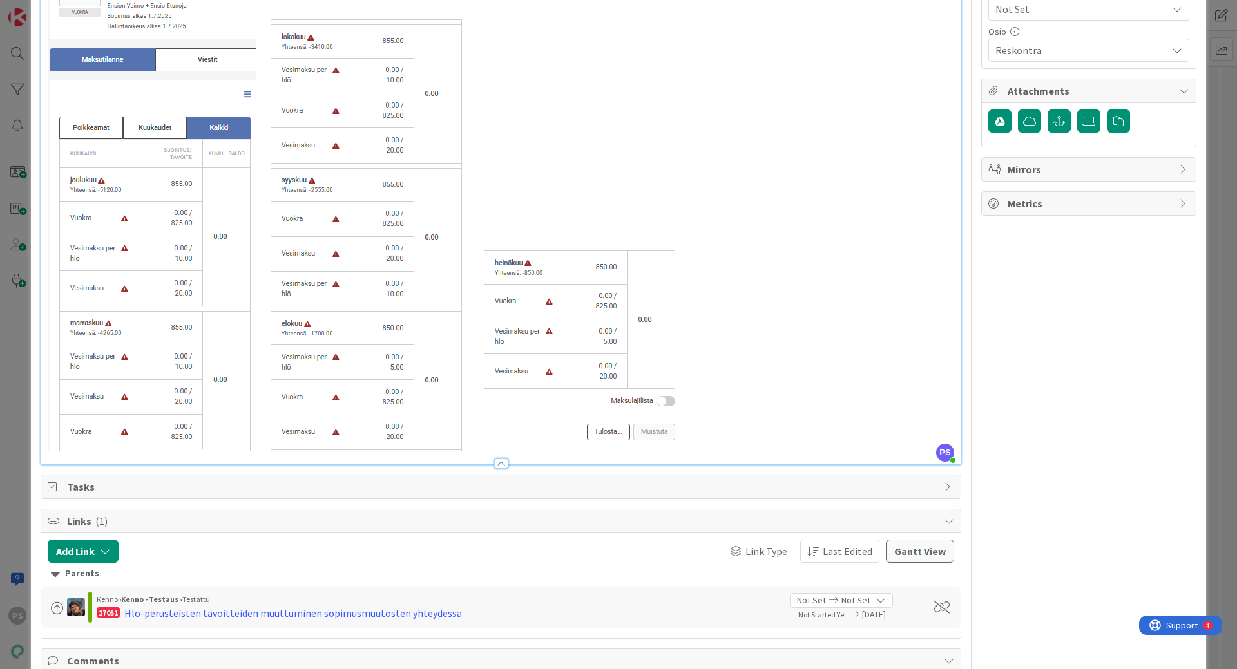
click at [712, 446] on p at bounding box center [501, 214] width 906 height 473
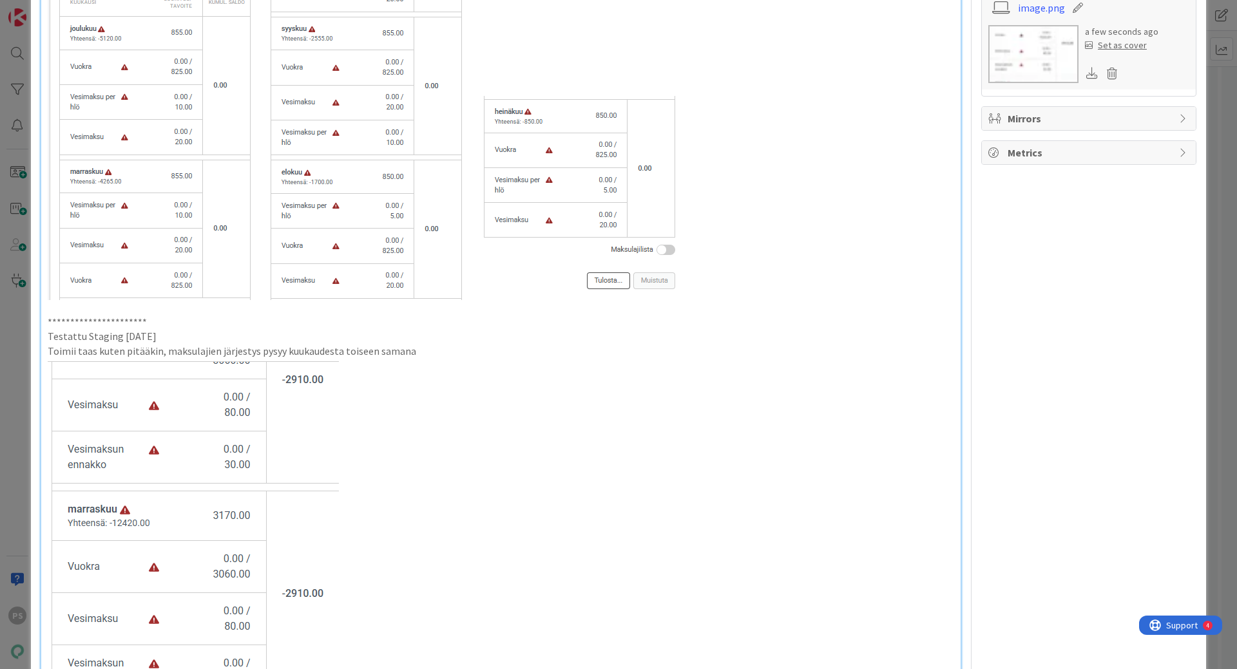
scroll to position [498, 0]
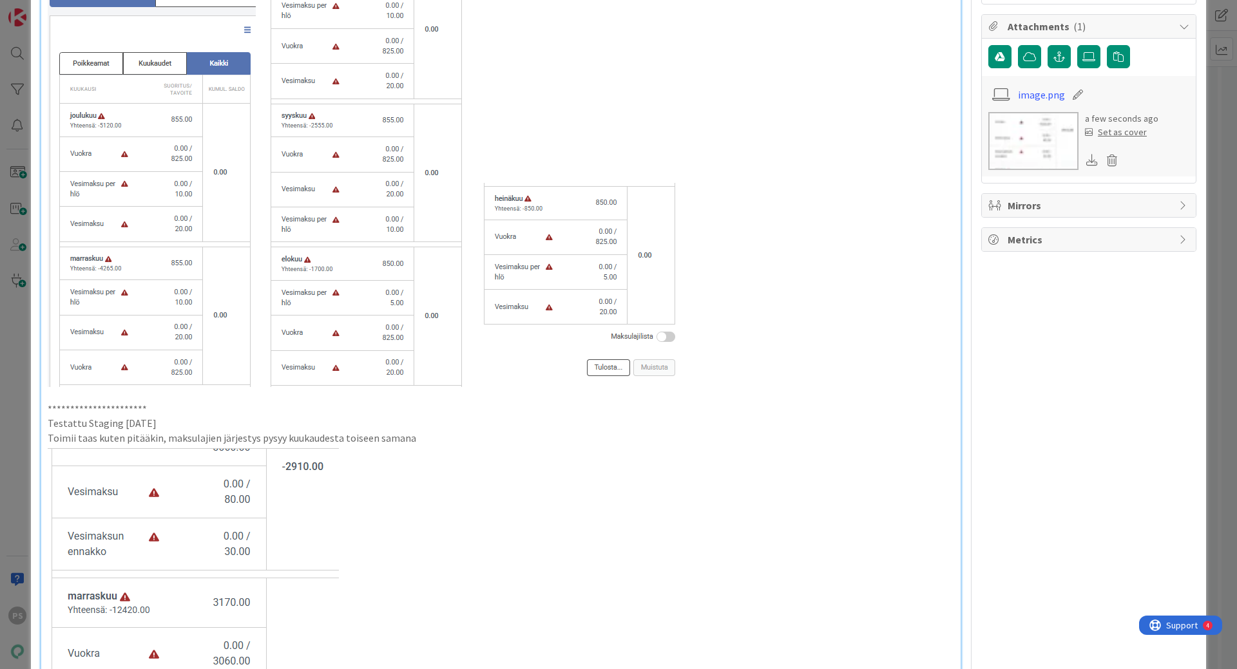
click at [419, 442] on p "Toimii taas kuten pitääkin, maksulajien järjestys pysyy kuukaudesta toiseen sam…" at bounding box center [501, 438] width 906 height 15
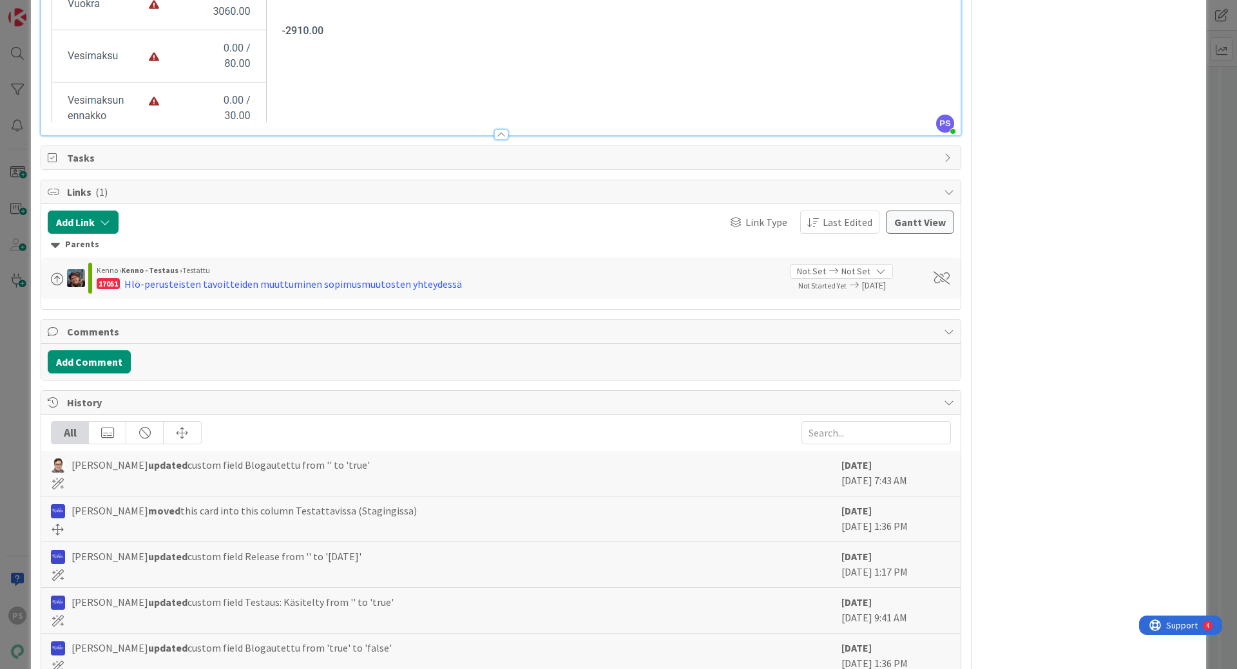
scroll to position [1299, 0]
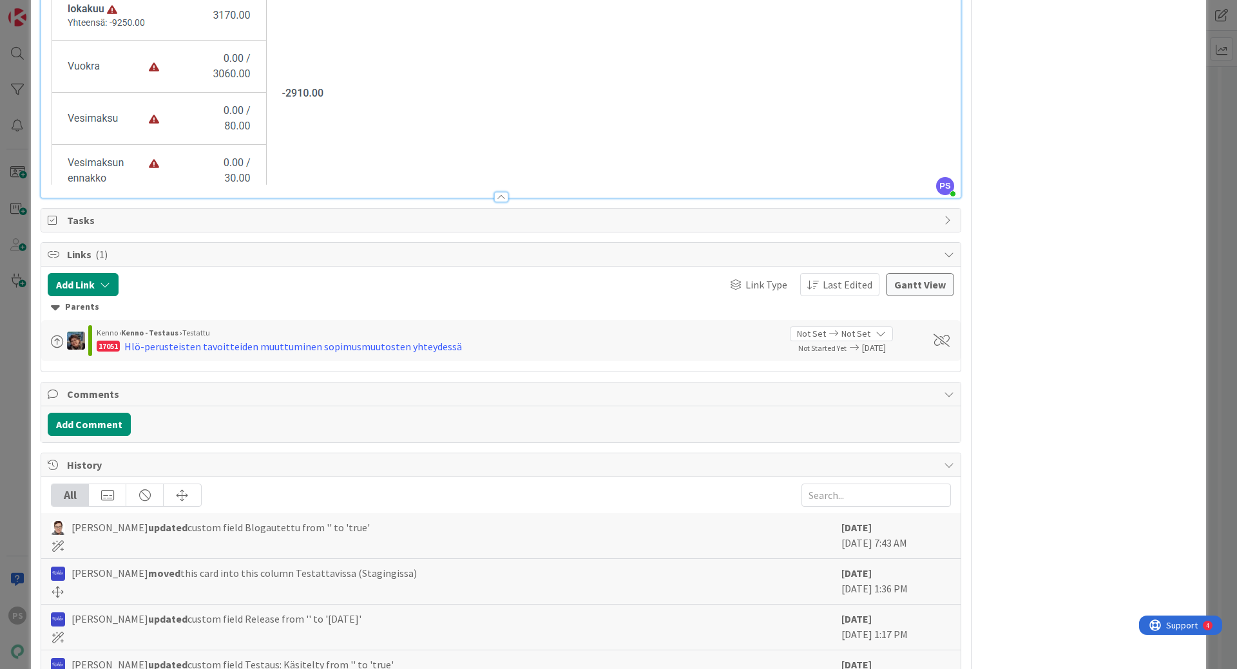
click at [498, 196] on div at bounding box center [501, 197] width 14 height 10
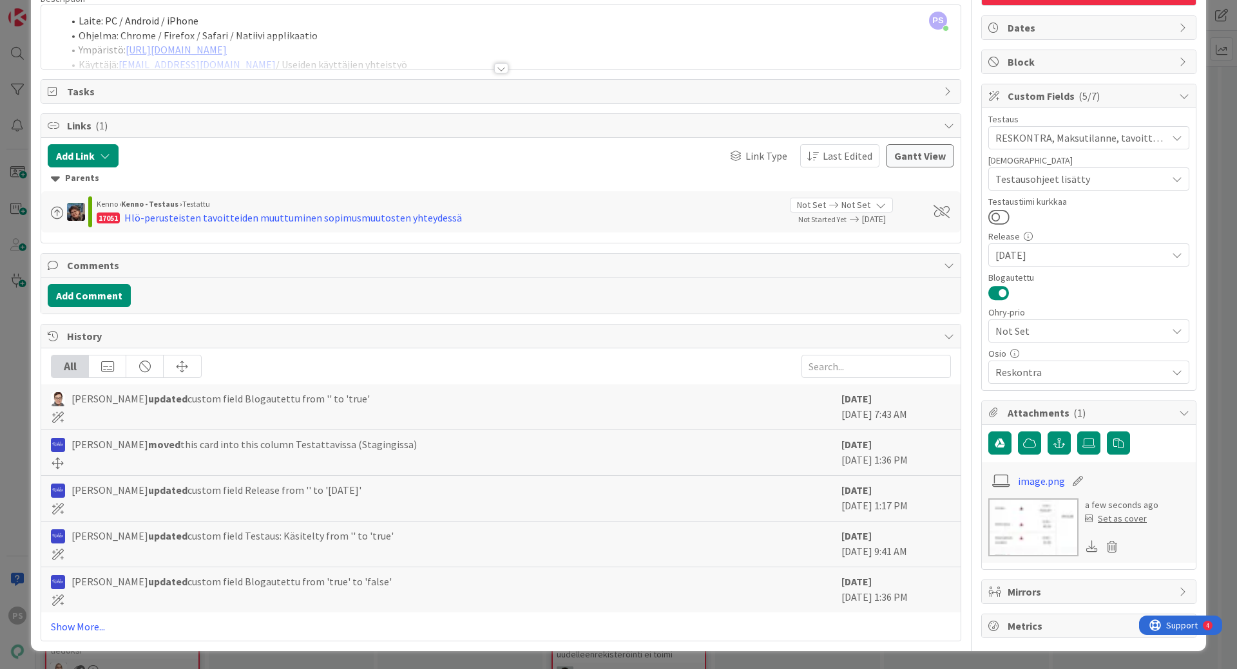
scroll to position [0, 0]
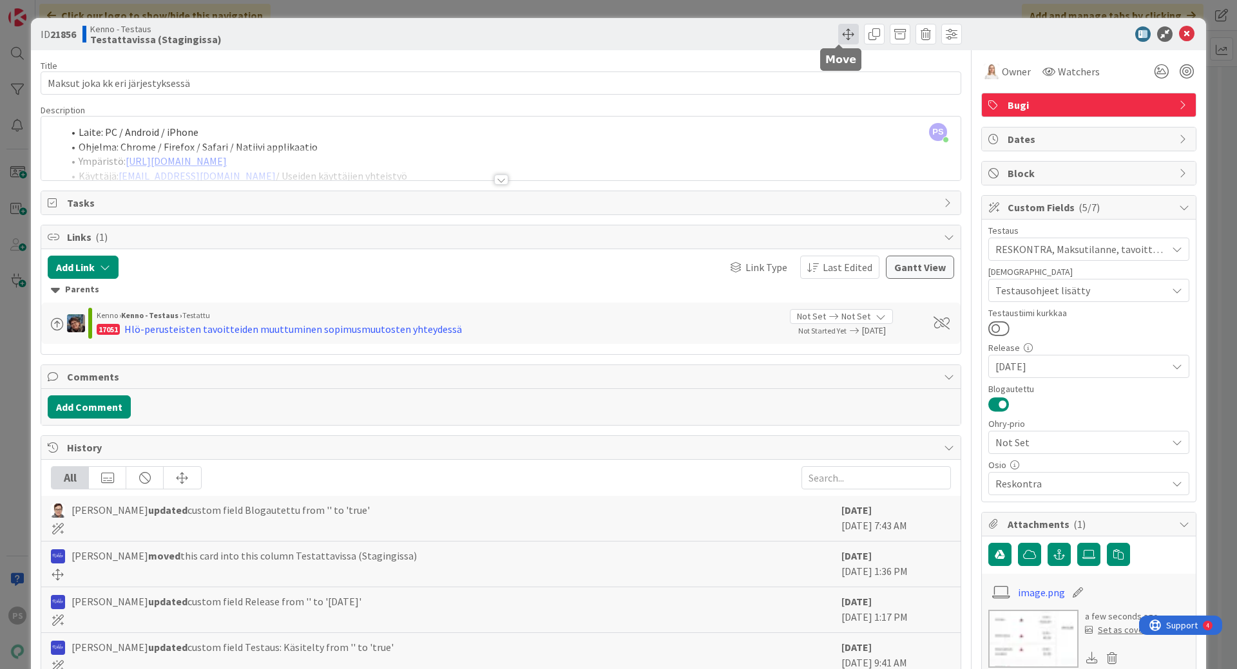
click at [838, 30] on span at bounding box center [848, 34] width 21 height 21
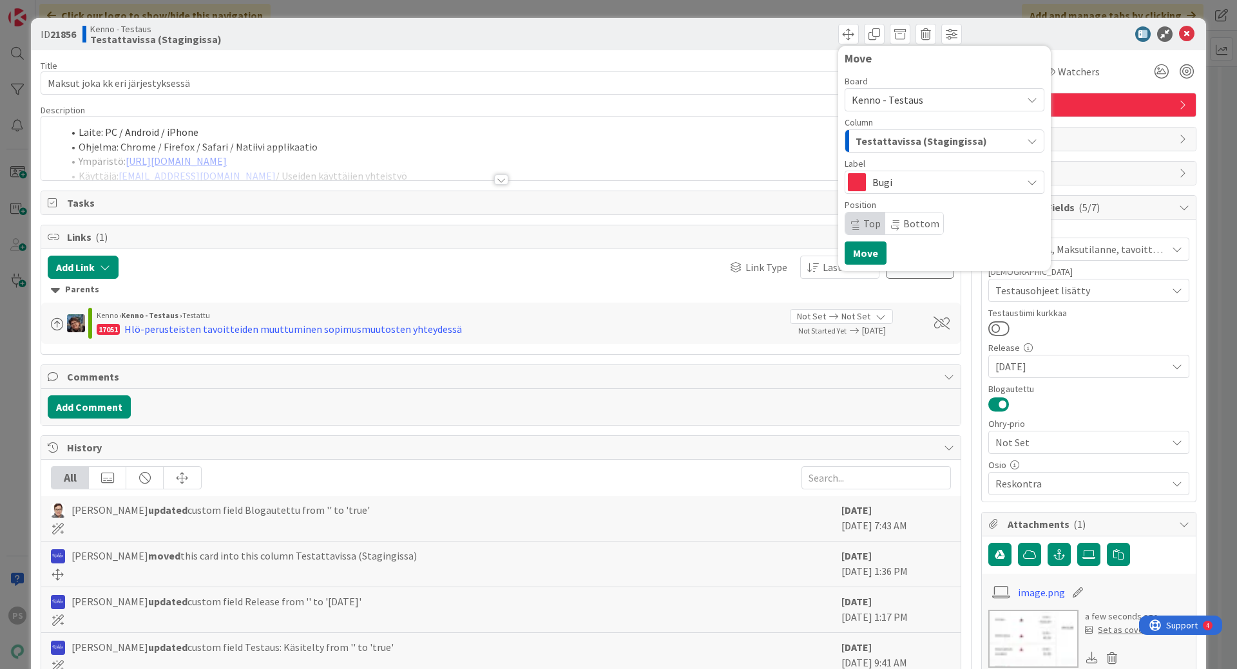
click at [940, 135] on span "Testattavissa (Stagingissa)" at bounding box center [920, 141] width 131 height 17
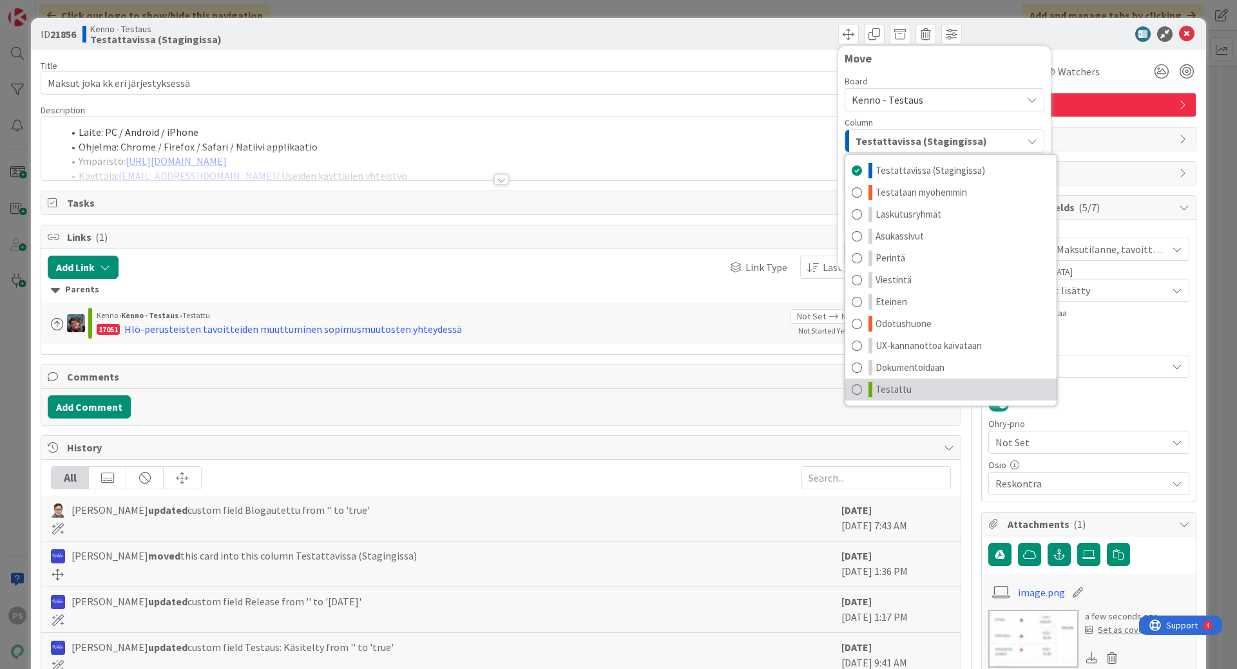
click at [889, 392] on span "Testattu" at bounding box center [893, 389] width 36 height 15
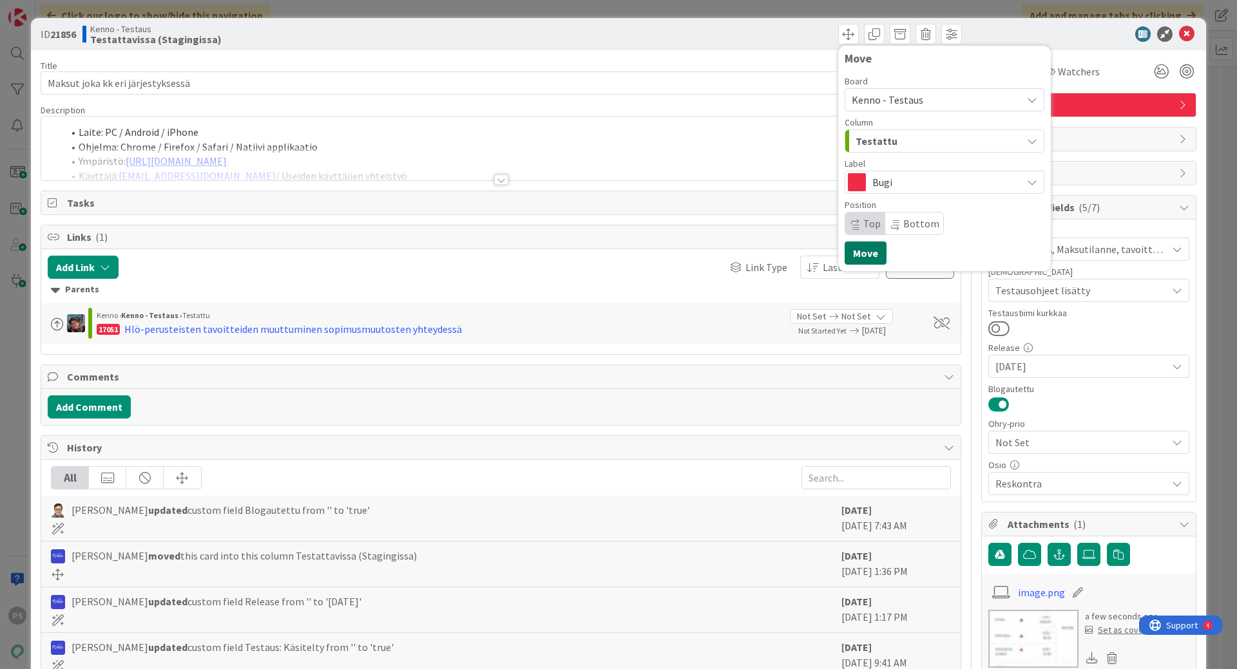
click at [849, 256] on button "Move" at bounding box center [865, 253] width 42 height 23
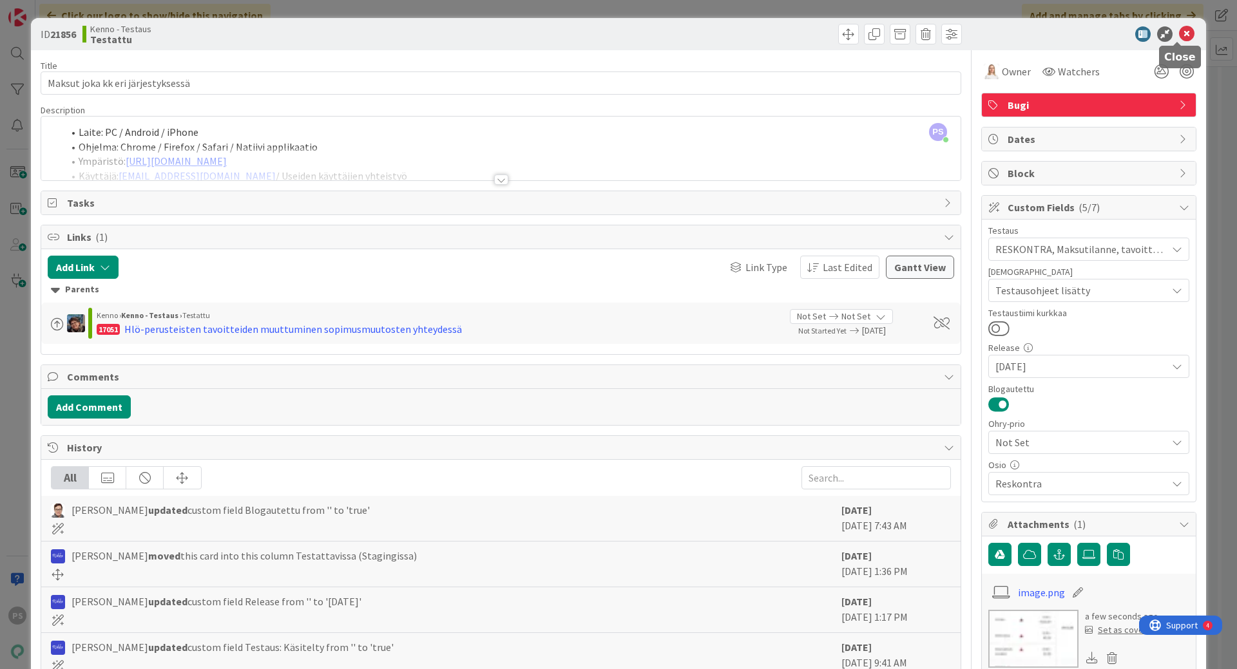
click at [1179, 32] on icon at bounding box center [1186, 33] width 15 height 15
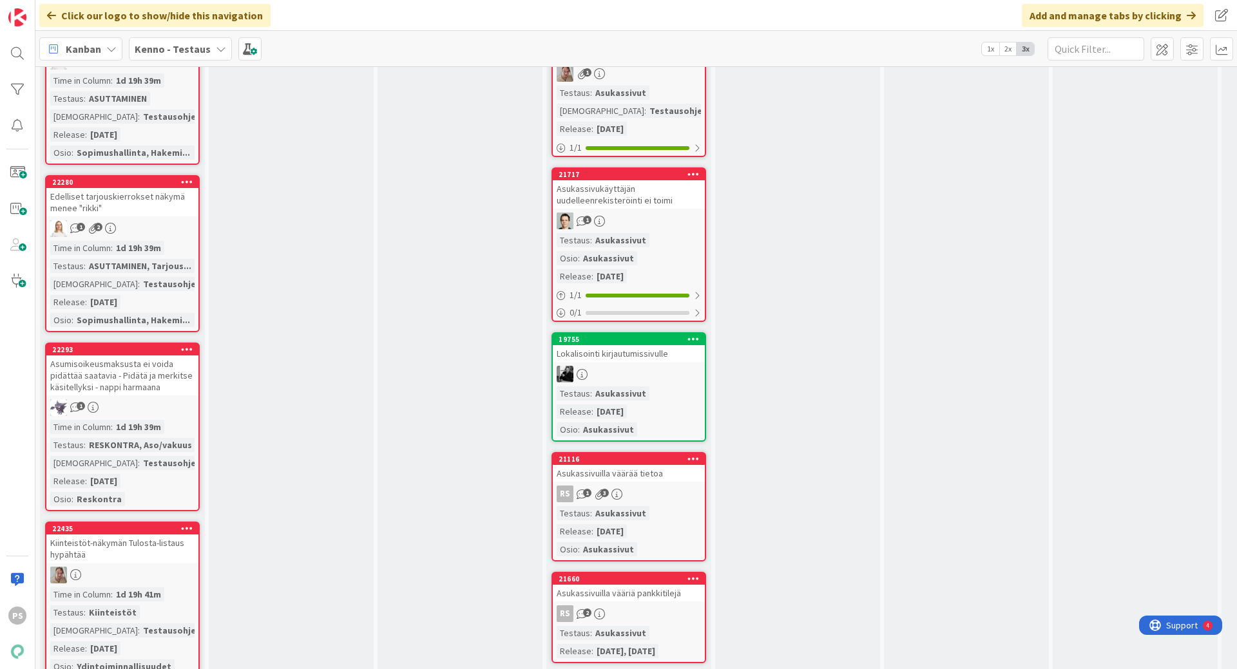
scroll to position [4315, 0]
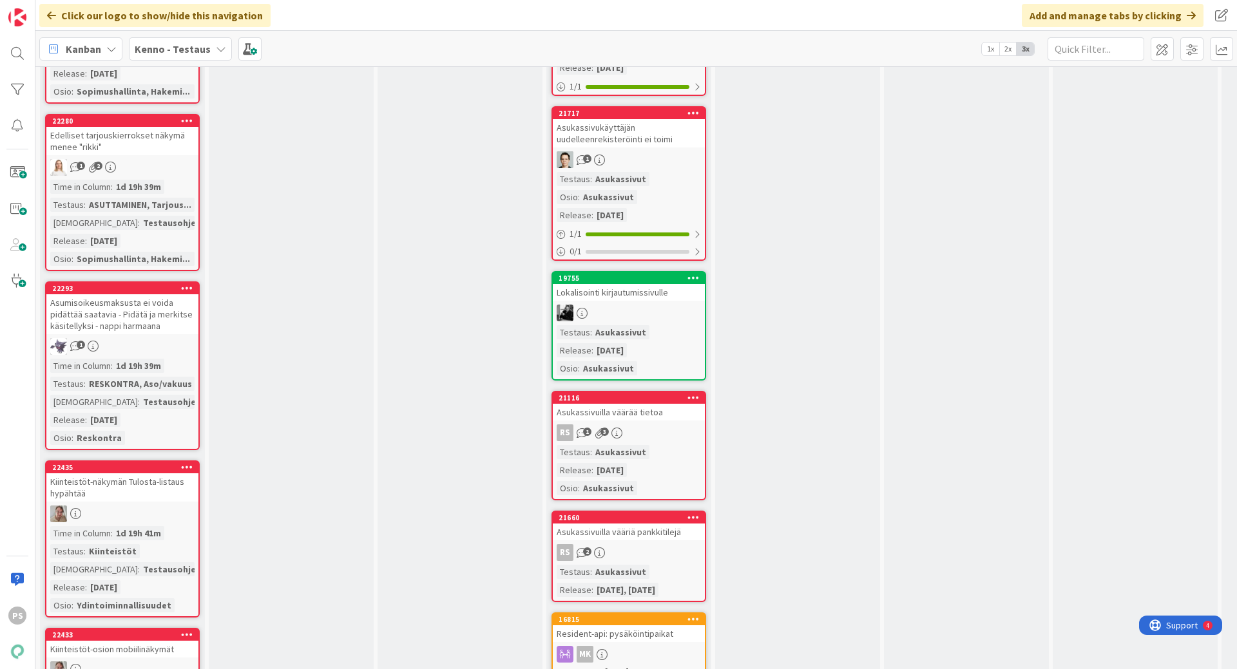
click at [82, 318] on div "Asumisoikeusmaksusta ei voida pidättää saatavia - Pidätä ja merkitse käsitellyk…" at bounding box center [122, 314] width 152 height 40
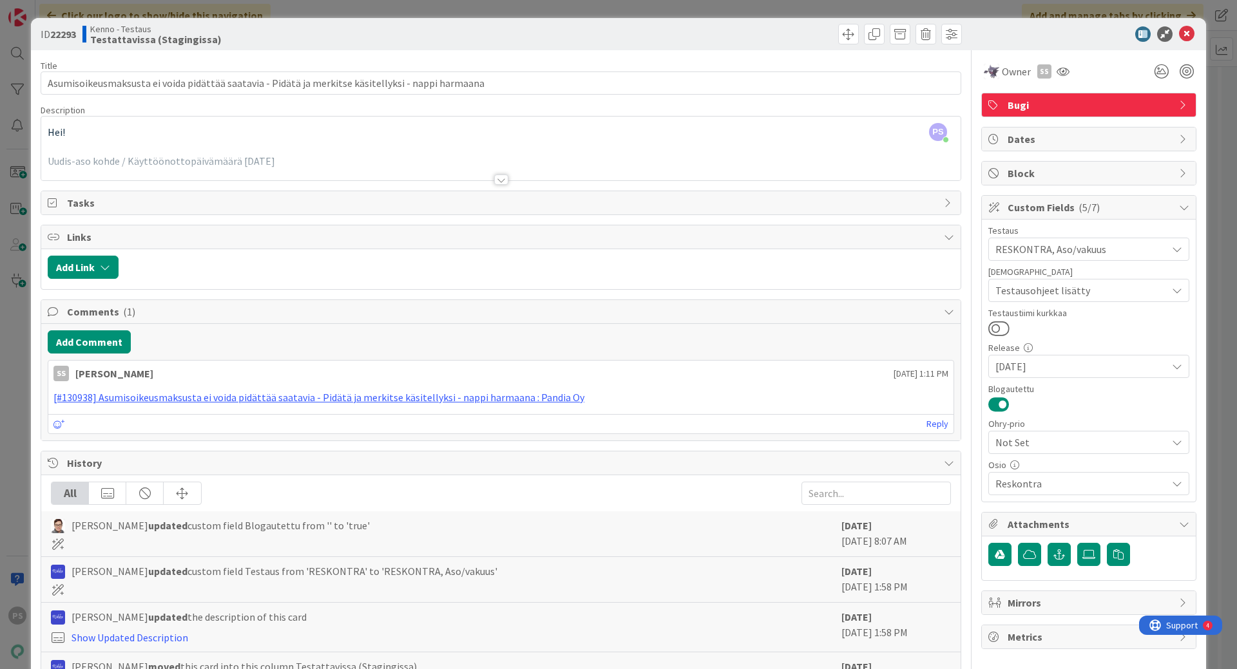
click at [494, 180] on div at bounding box center [501, 180] width 14 height 10
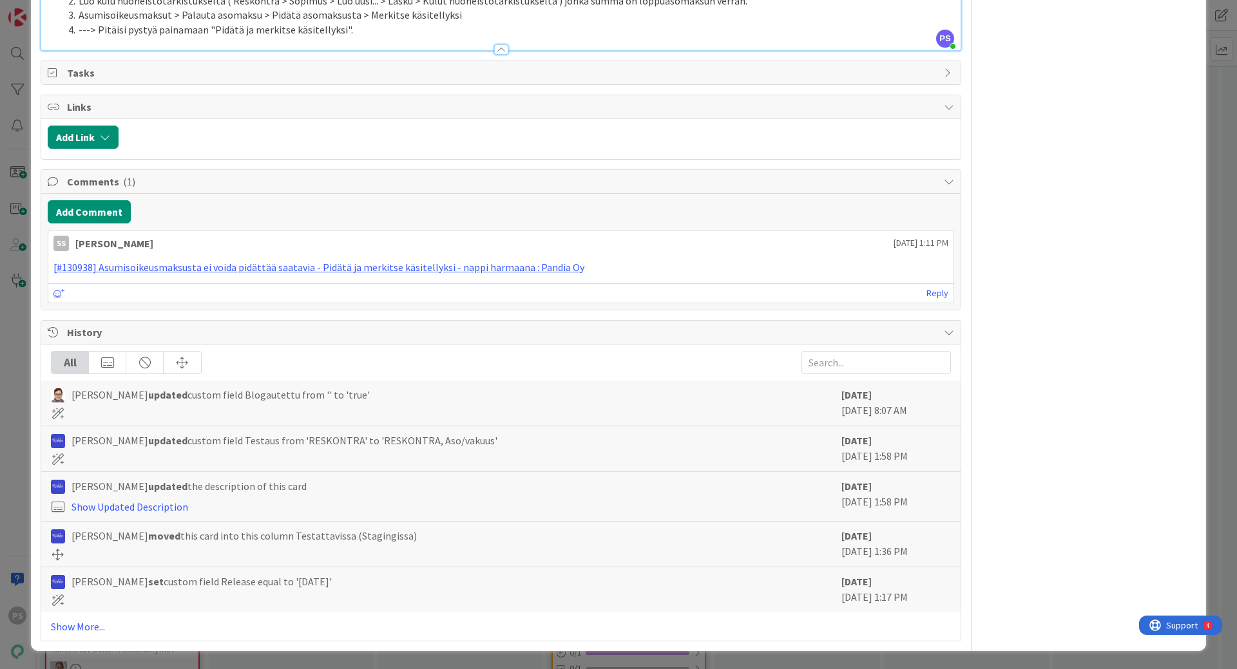
scroll to position [1224, 0]
click at [377, 37] on li "---> Pitäisi pystyä painamaan "Pidätä ja merkitse käsitellyksi"." at bounding box center [508, 30] width 891 height 15
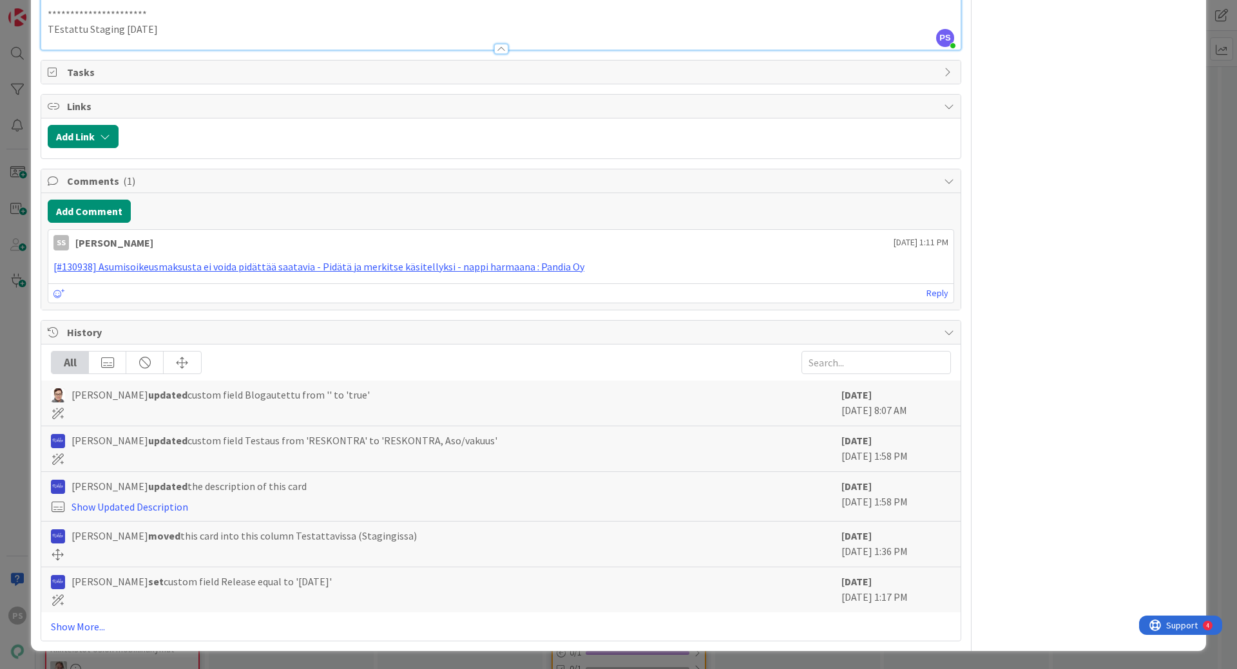
click at [55, 37] on p "TEstattu Staging [DATE]" at bounding box center [501, 29] width 906 height 15
click at [175, 37] on p "Testattu Staging [DATE]" at bounding box center [501, 29] width 906 height 15
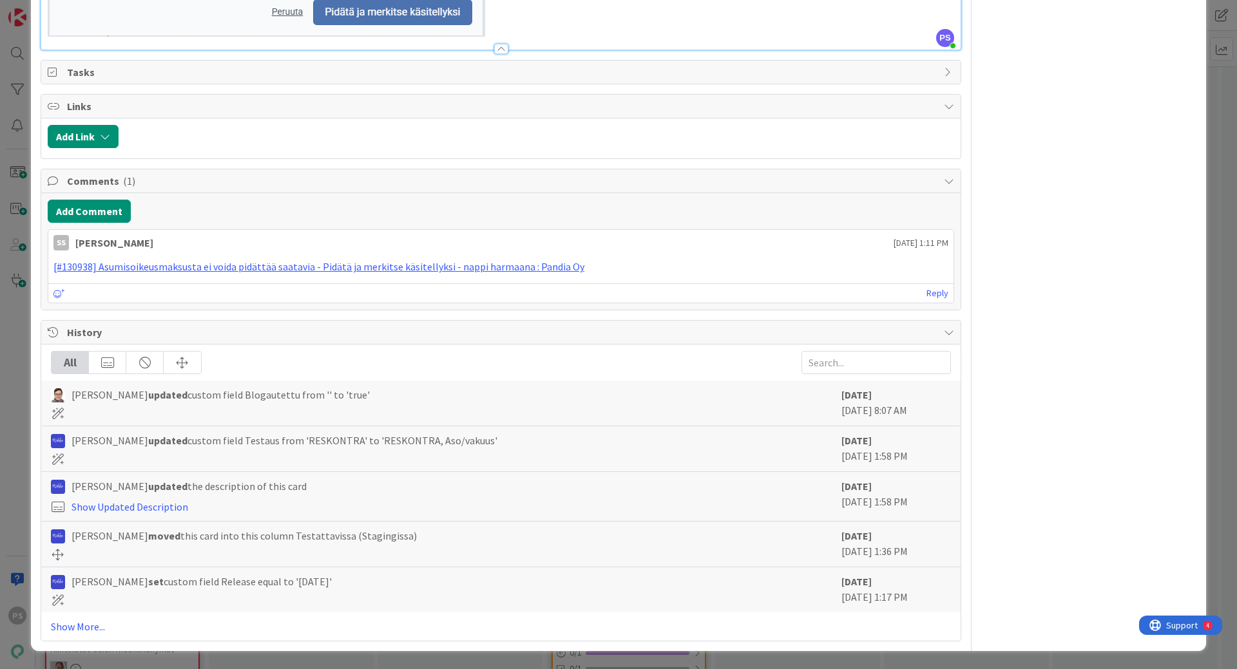
scroll to position [1803, 0]
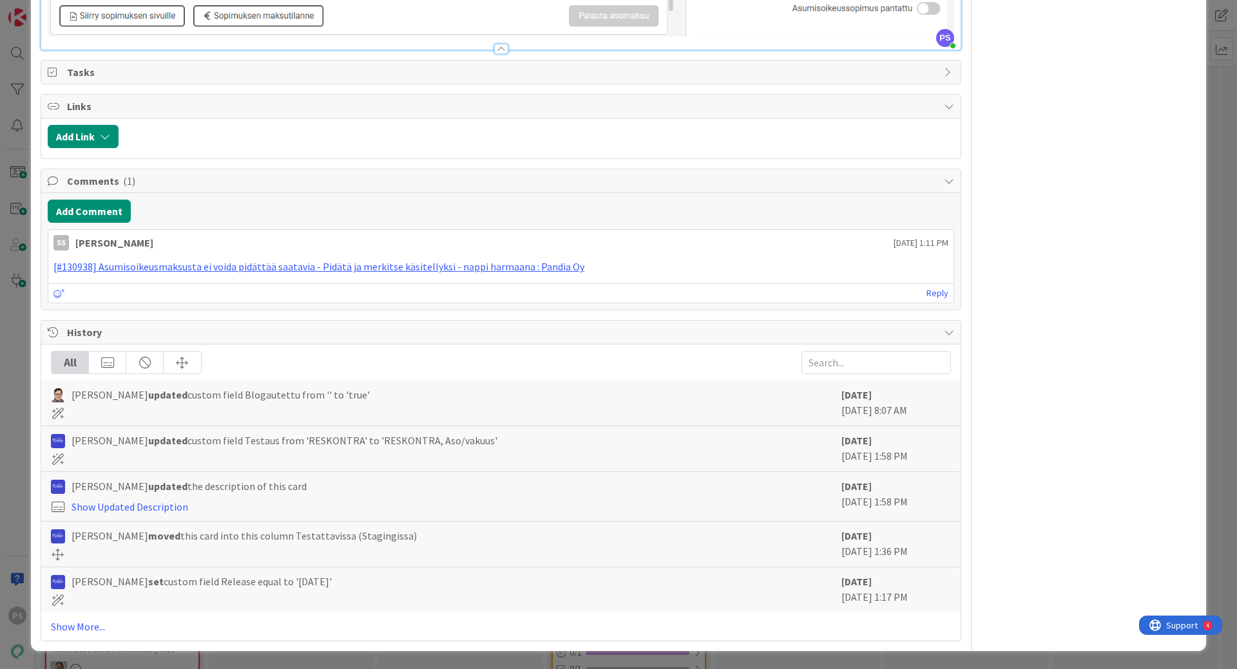
scroll to position [2318, 0]
click at [497, 54] on div at bounding box center [501, 49] width 14 height 10
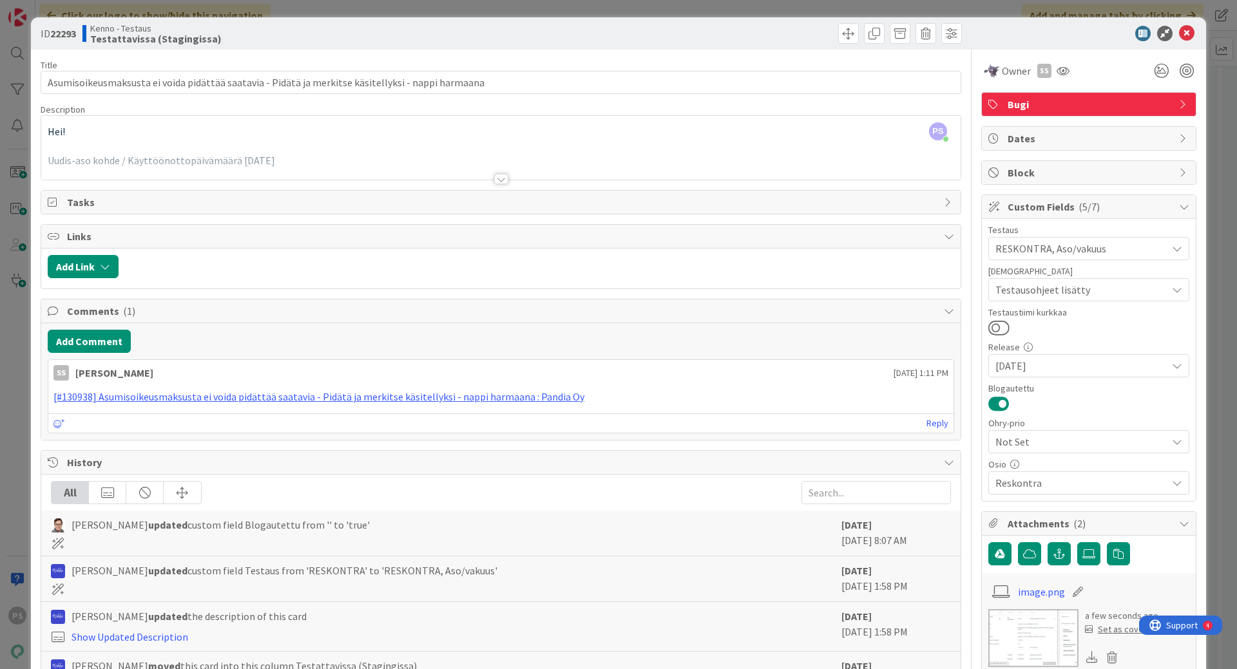
scroll to position [0, 0]
click at [839, 32] on span at bounding box center [848, 34] width 21 height 21
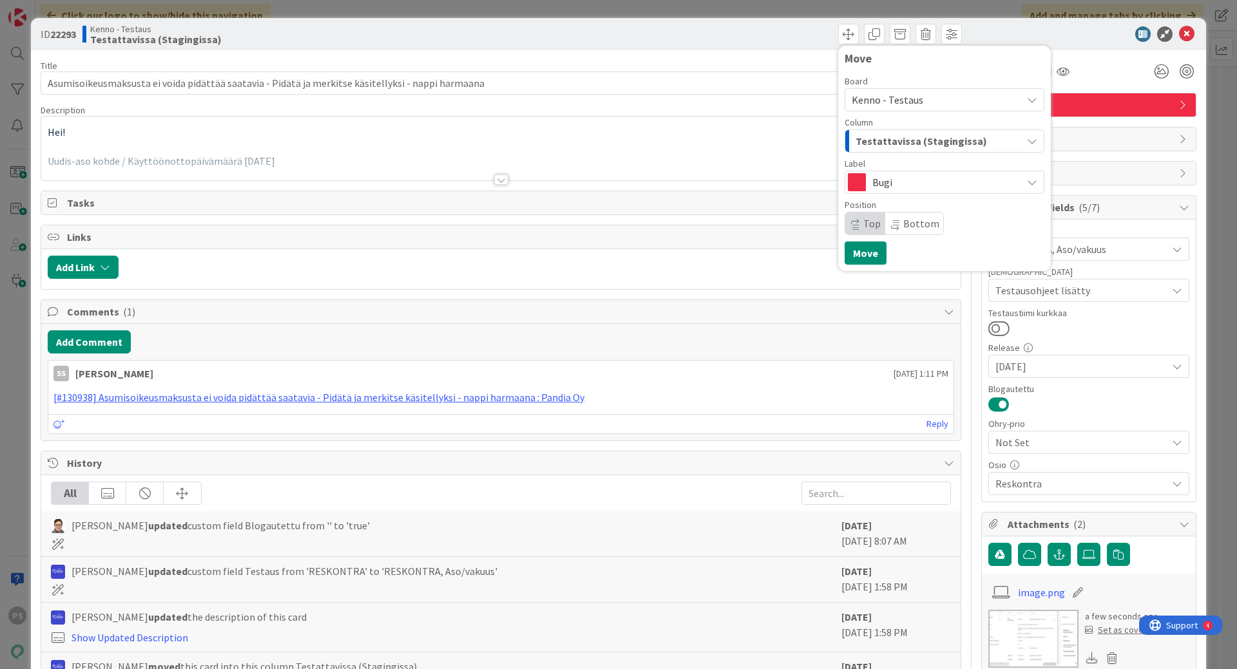
click at [877, 141] on span "Testattavissa (Stagingissa)" at bounding box center [920, 141] width 131 height 17
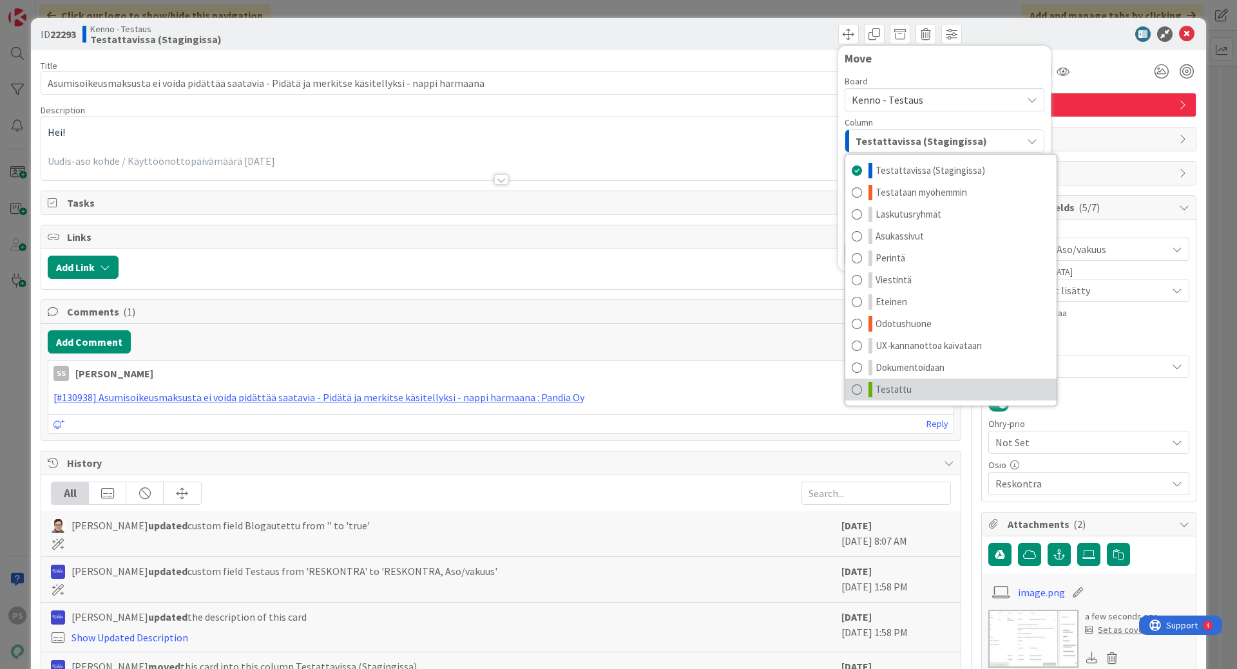
click at [884, 391] on span "Testattu" at bounding box center [893, 389] width 36 height 15
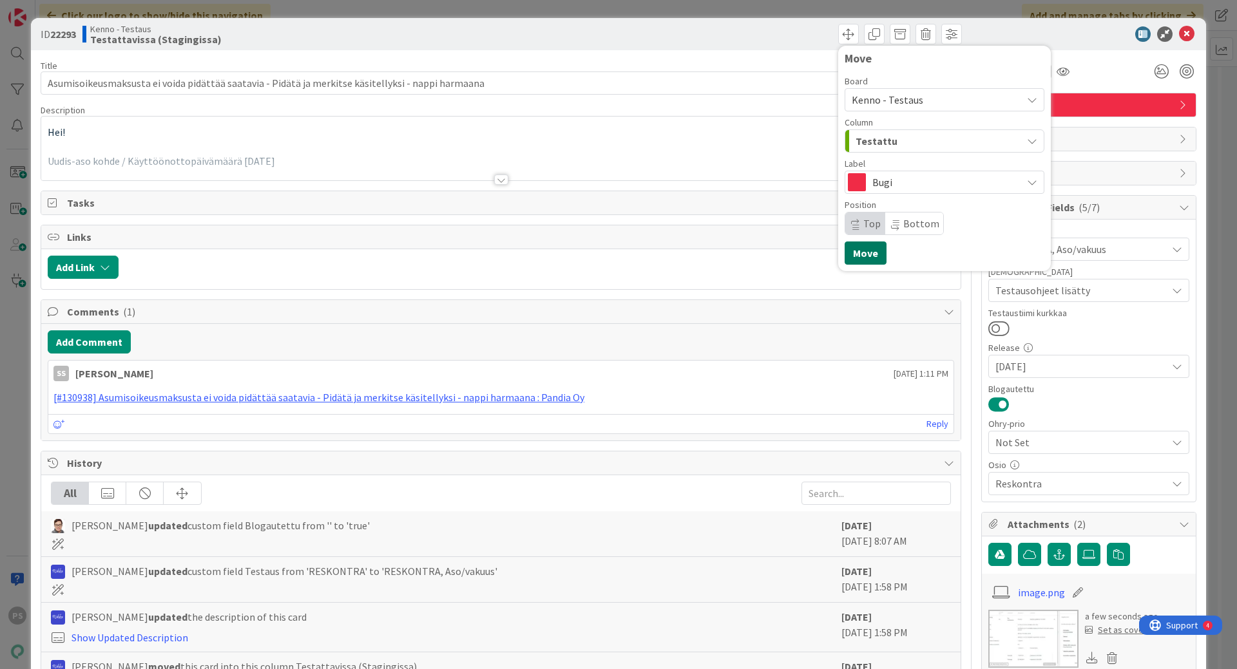
click at [854, 254] on button "Move" at bounding box center [865, 253] width 42 height 23
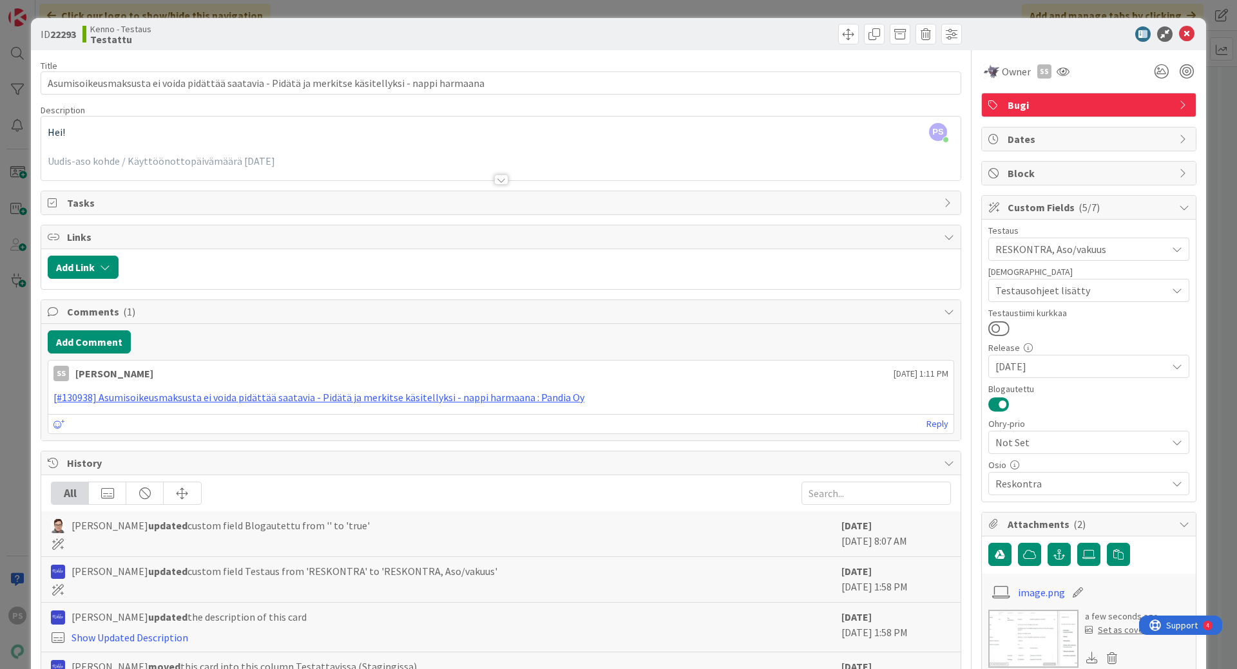
click at [494, 182] on div at bounding box center [501, 180] width 14 height 10
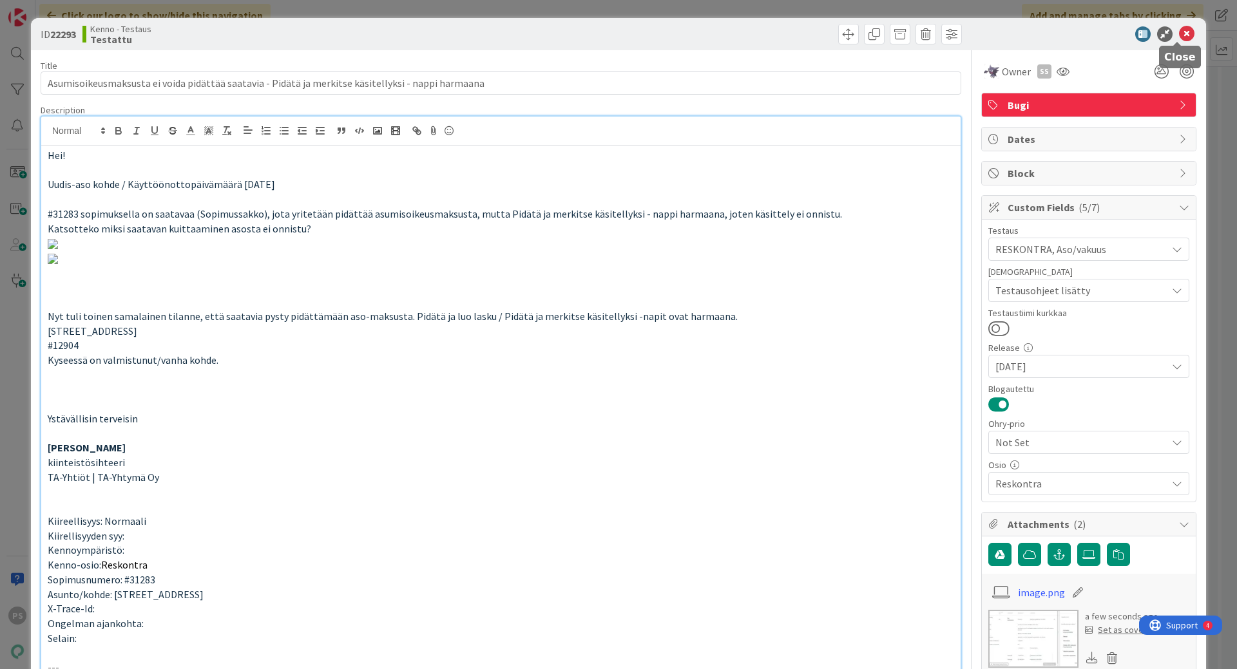
click at [1180, 32] on icon at bounding box center [1186, 33] width 15 height 15
